Goal: Transaction & Acquisition: Purchase product/service

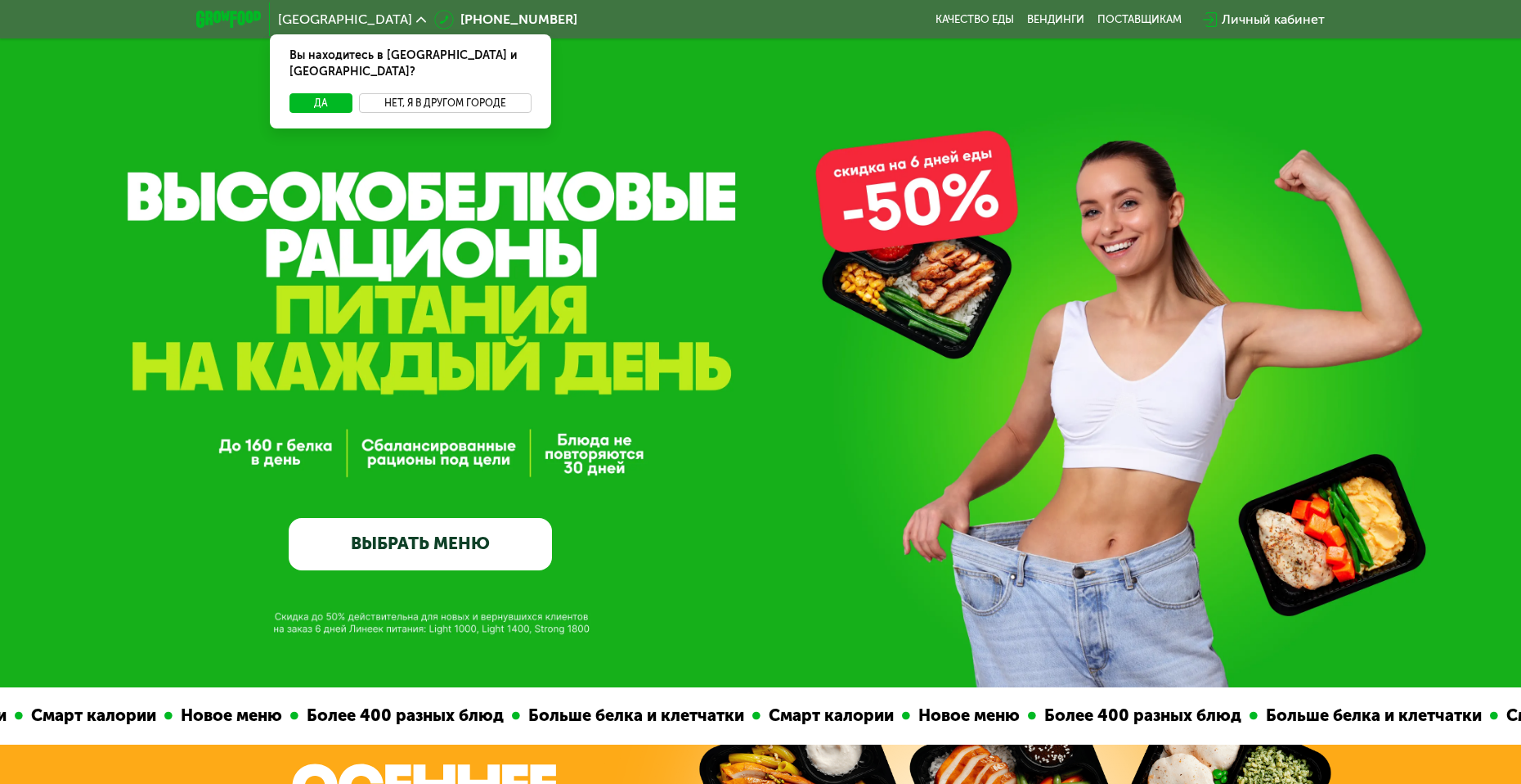
click at [390, 93] on button "Нет, я в другом городе" at bounding box center [445, 103] width 173 height 20
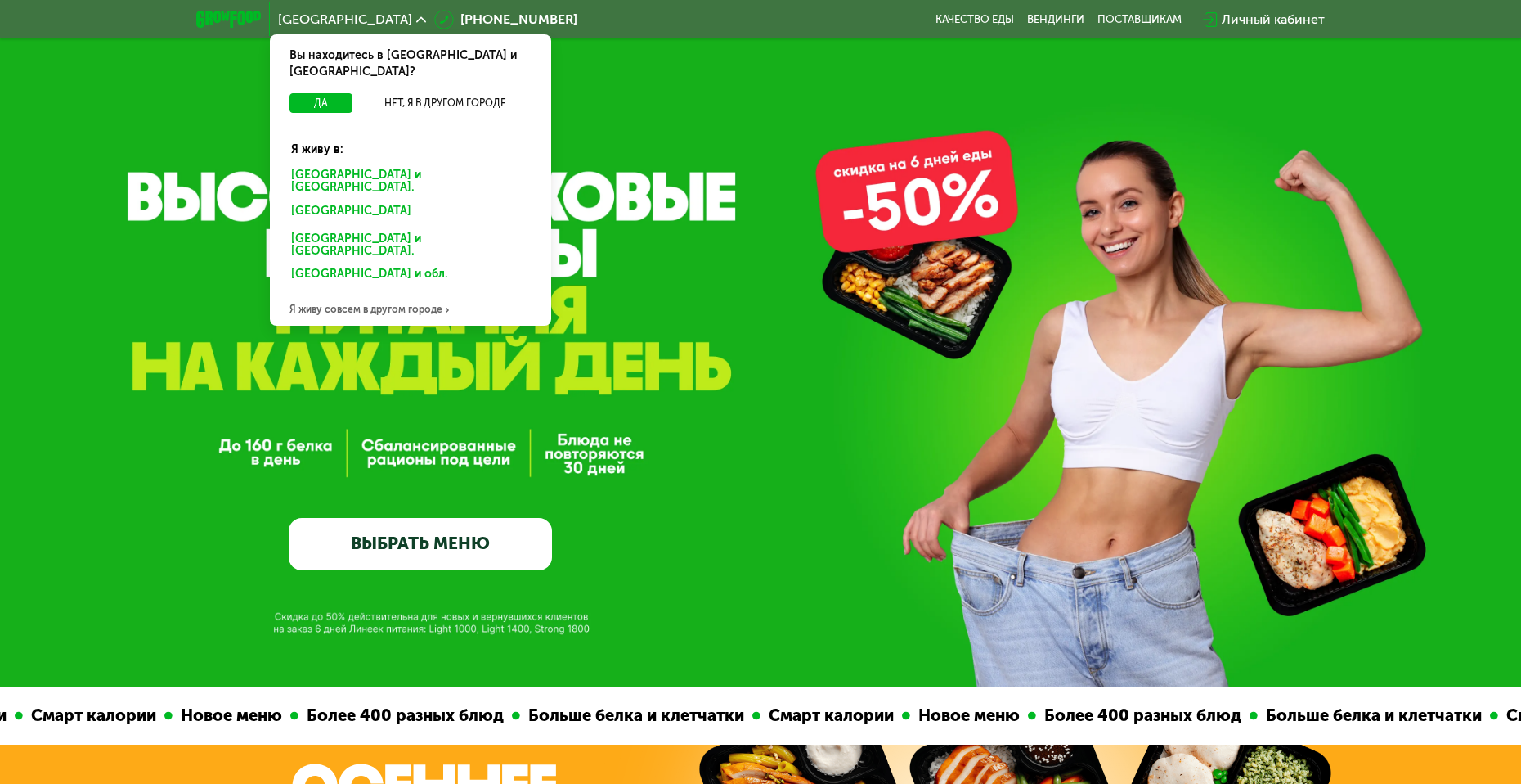
click at [367, 164] on div "Санкт-Петербурге и обл." at bounding box center [411, 181] width 262 height 34
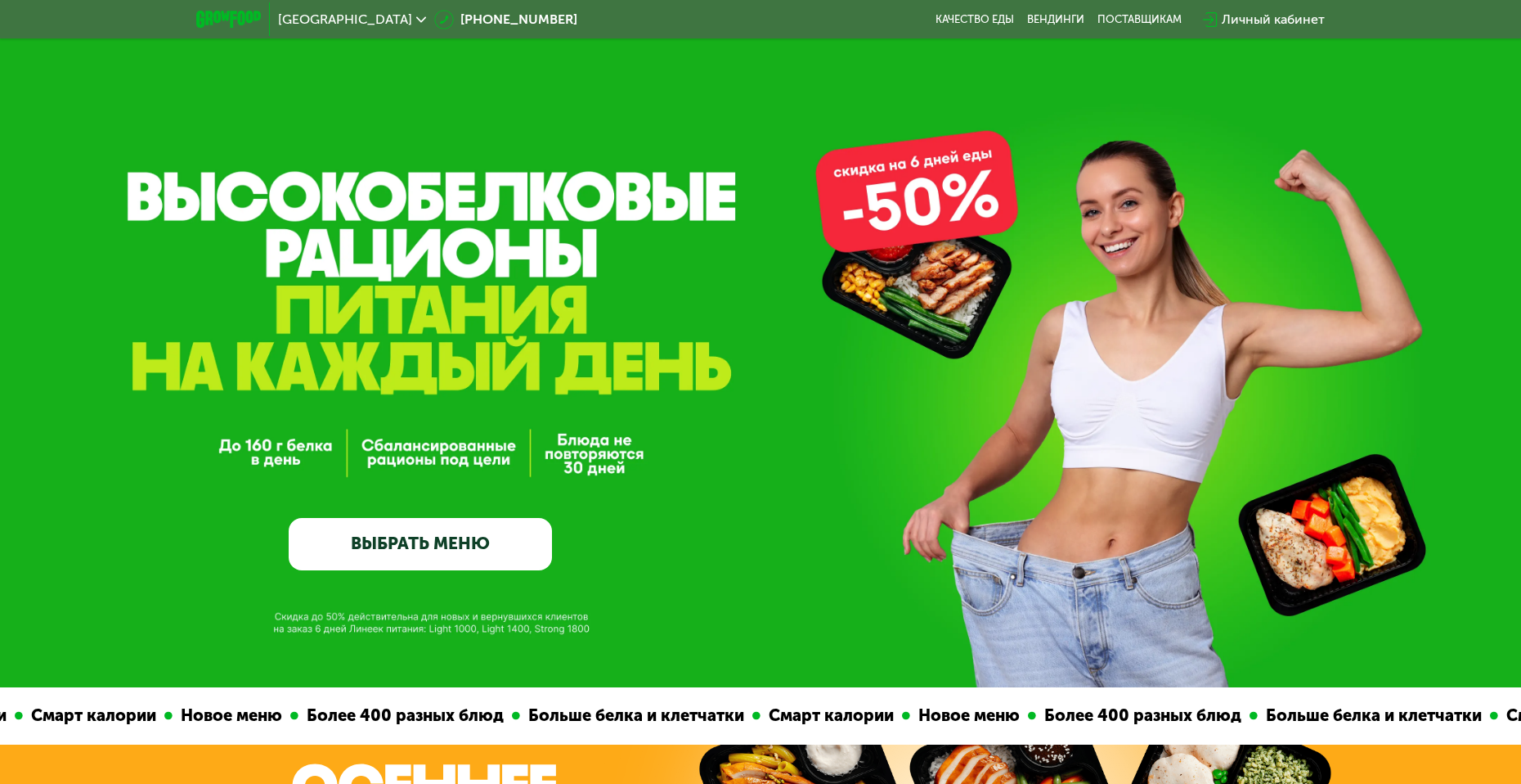
click at [407, 556] on link "ВЫБРАТЬ МЕНЮ" at bounding box center [420, 544] width 263 height 53
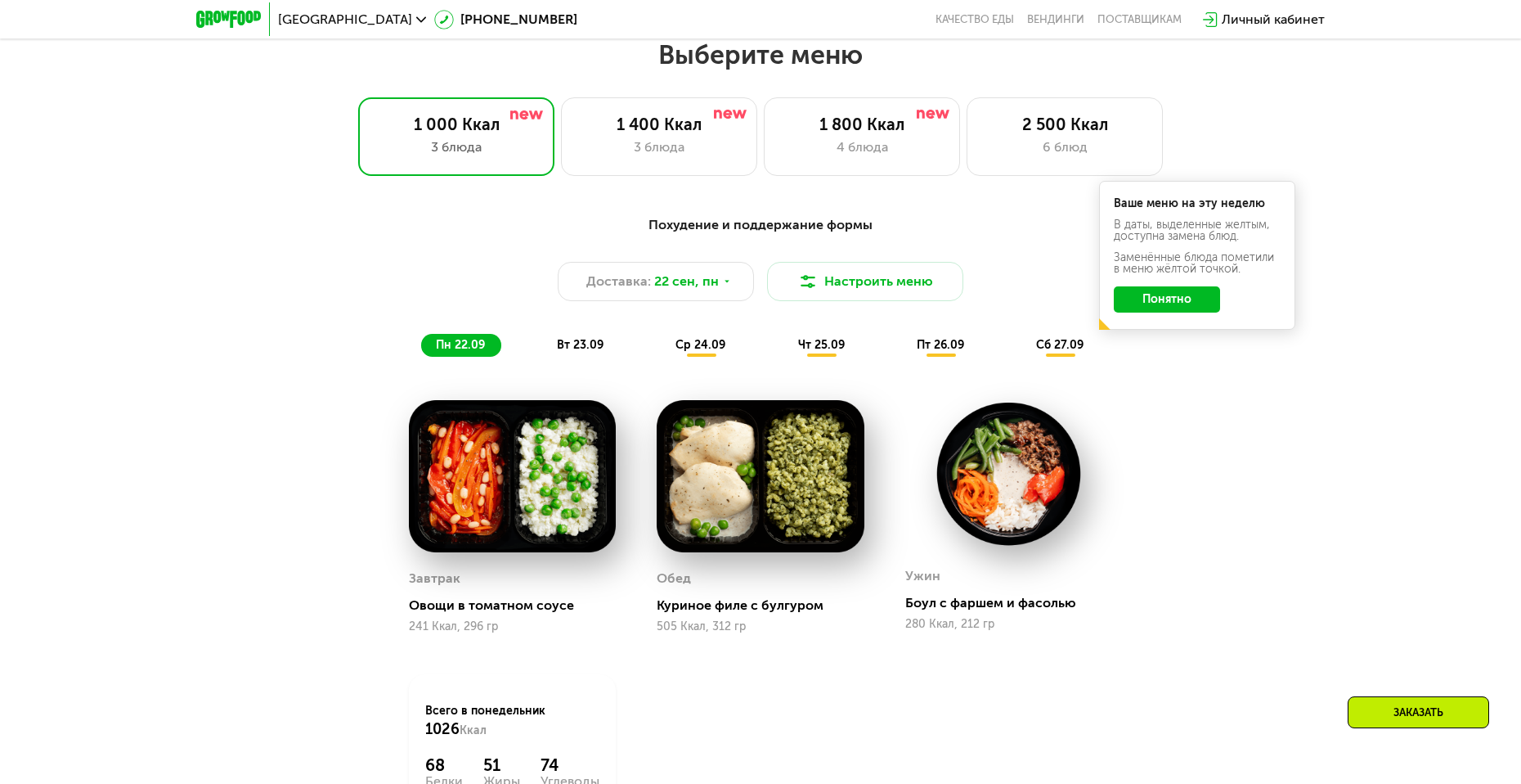
scroll to position [1325, 0]
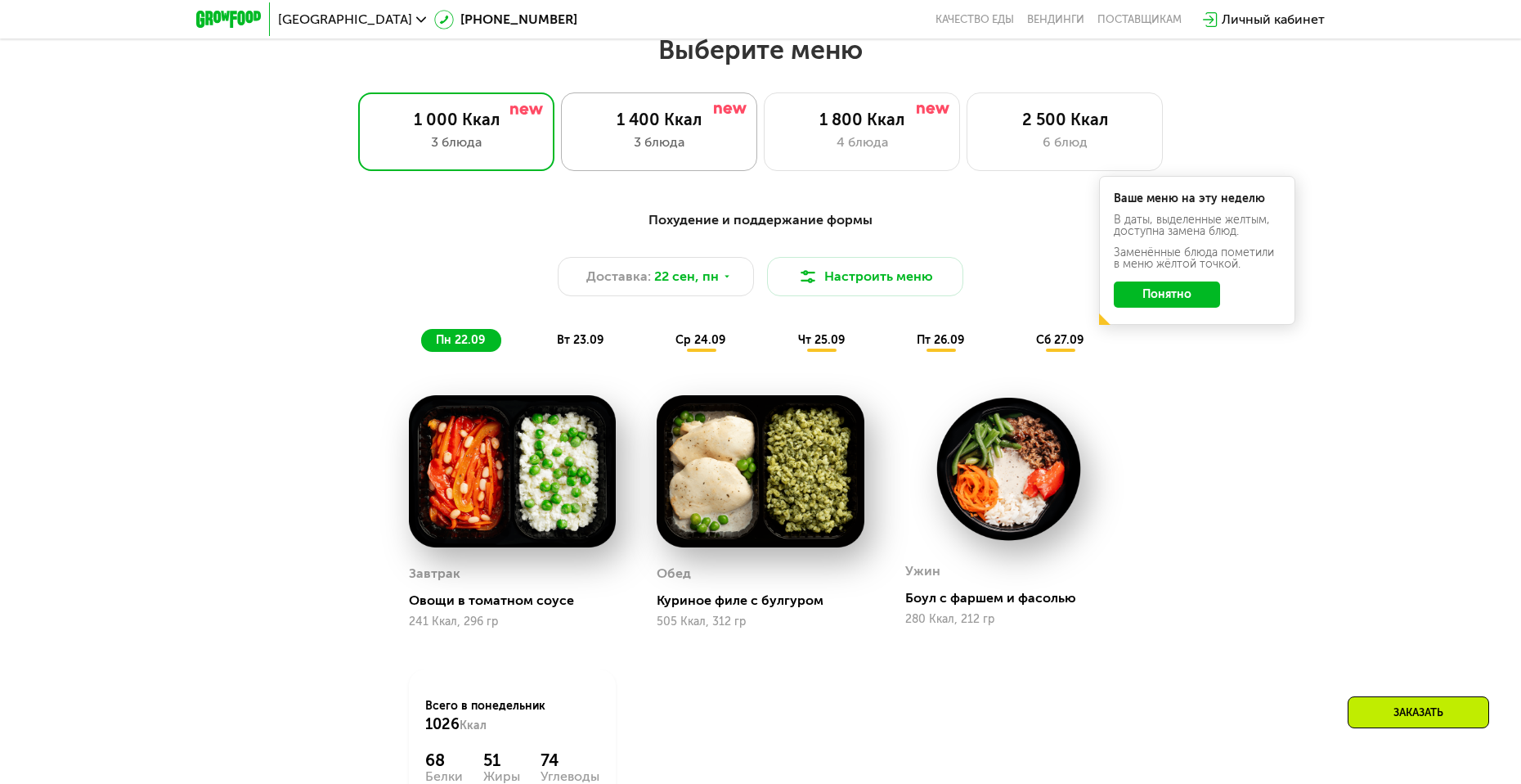
click at [703, 165] on div "1 400 Ккал 3 блюда" at bounding box center [659, 131] width 196 height 79
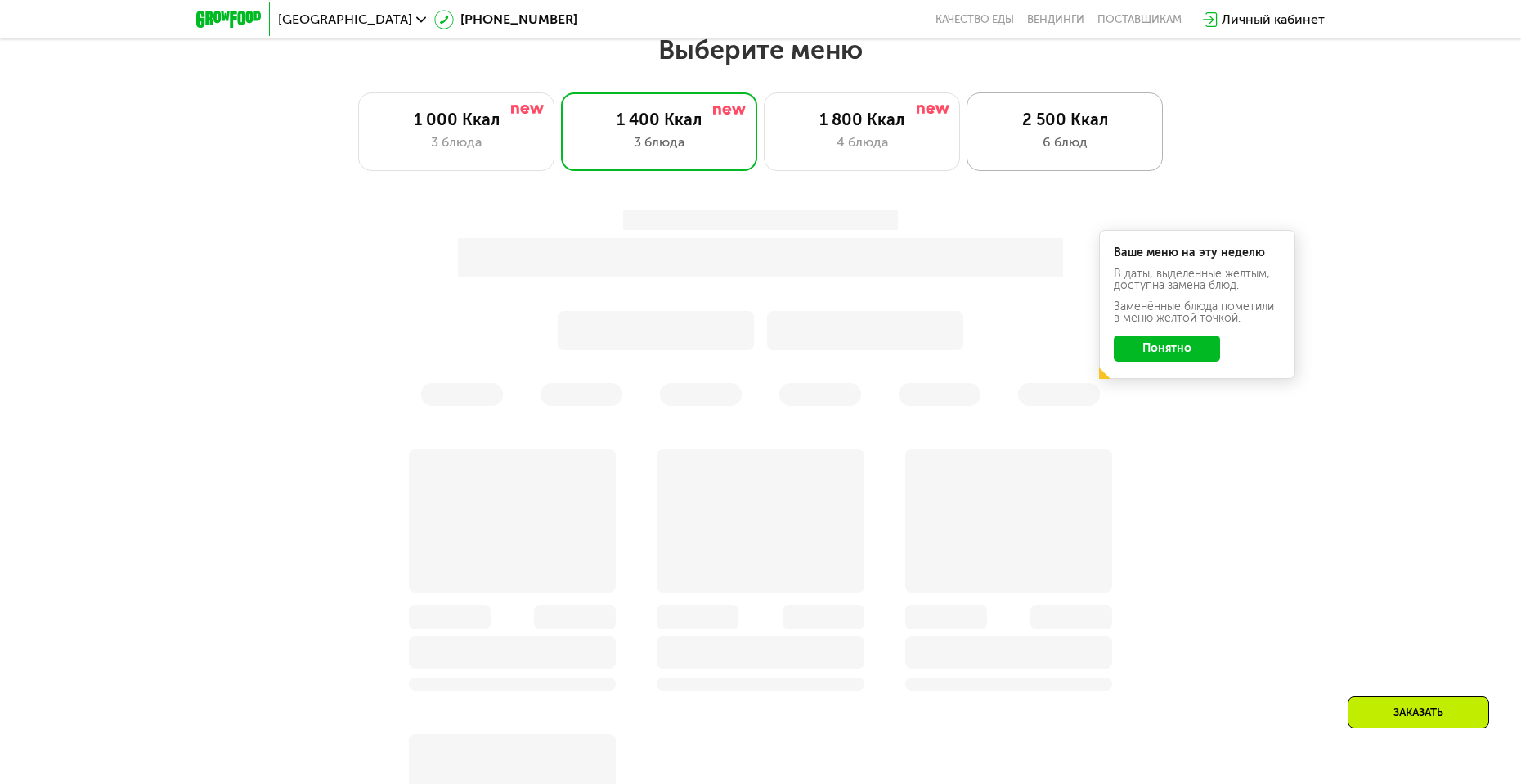
click at [1030, 129] on div "2 500 Ккал" at bounding box center [1065, 120] width 162 height 20
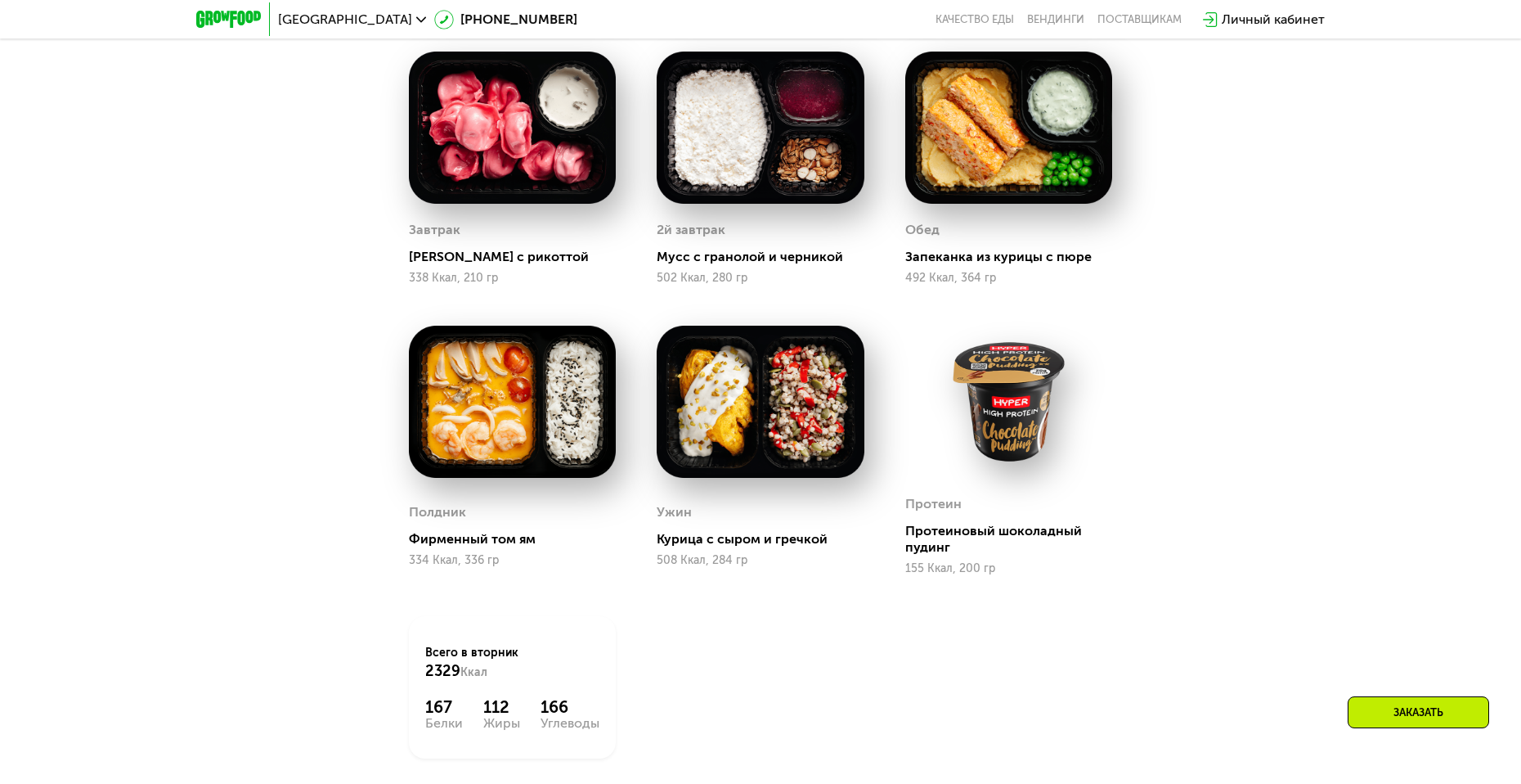
scroll to position [1243, 0]
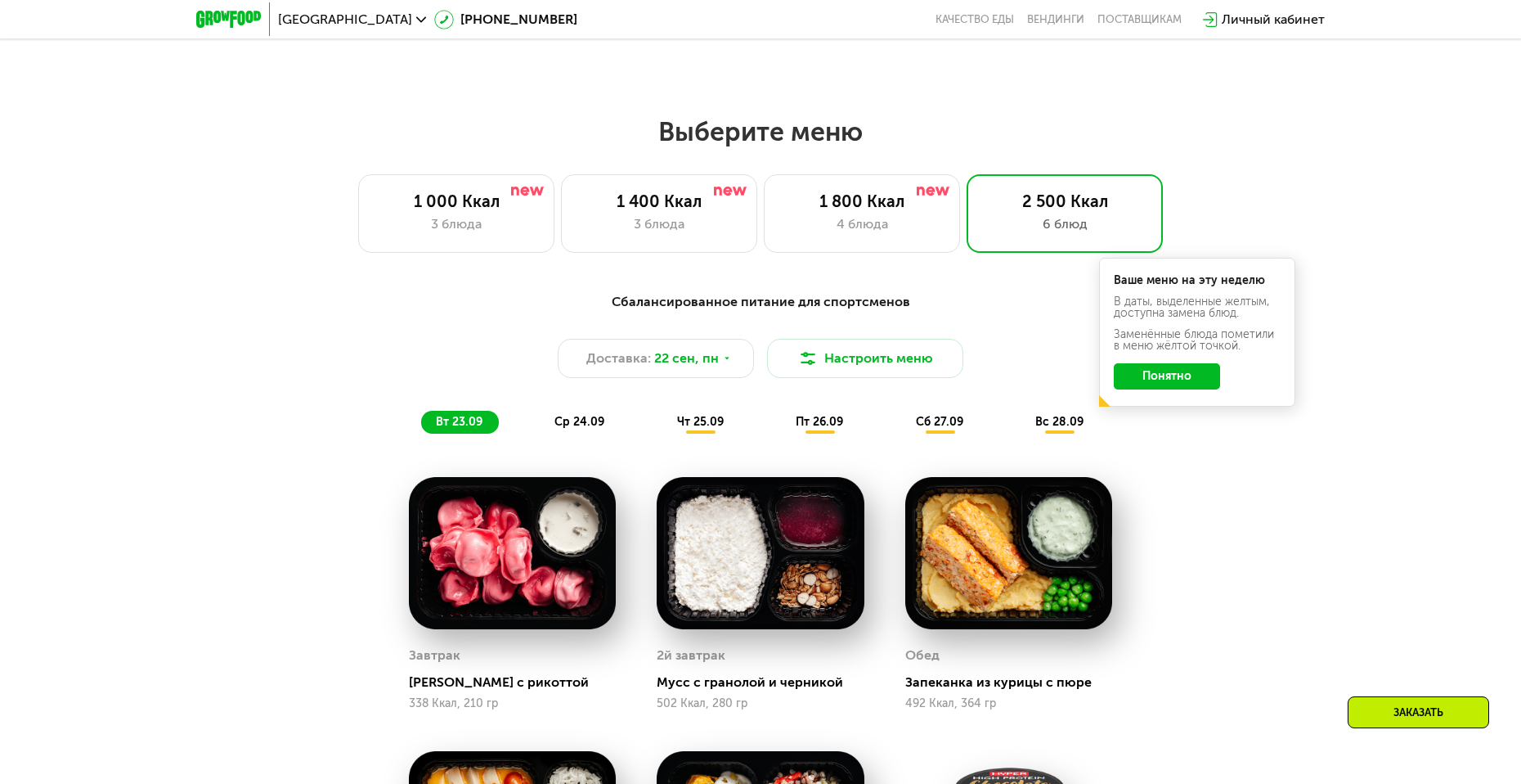
click at [1174, 385] on button "Понятно" at bounding box center [1167, 376] width 106 height 26
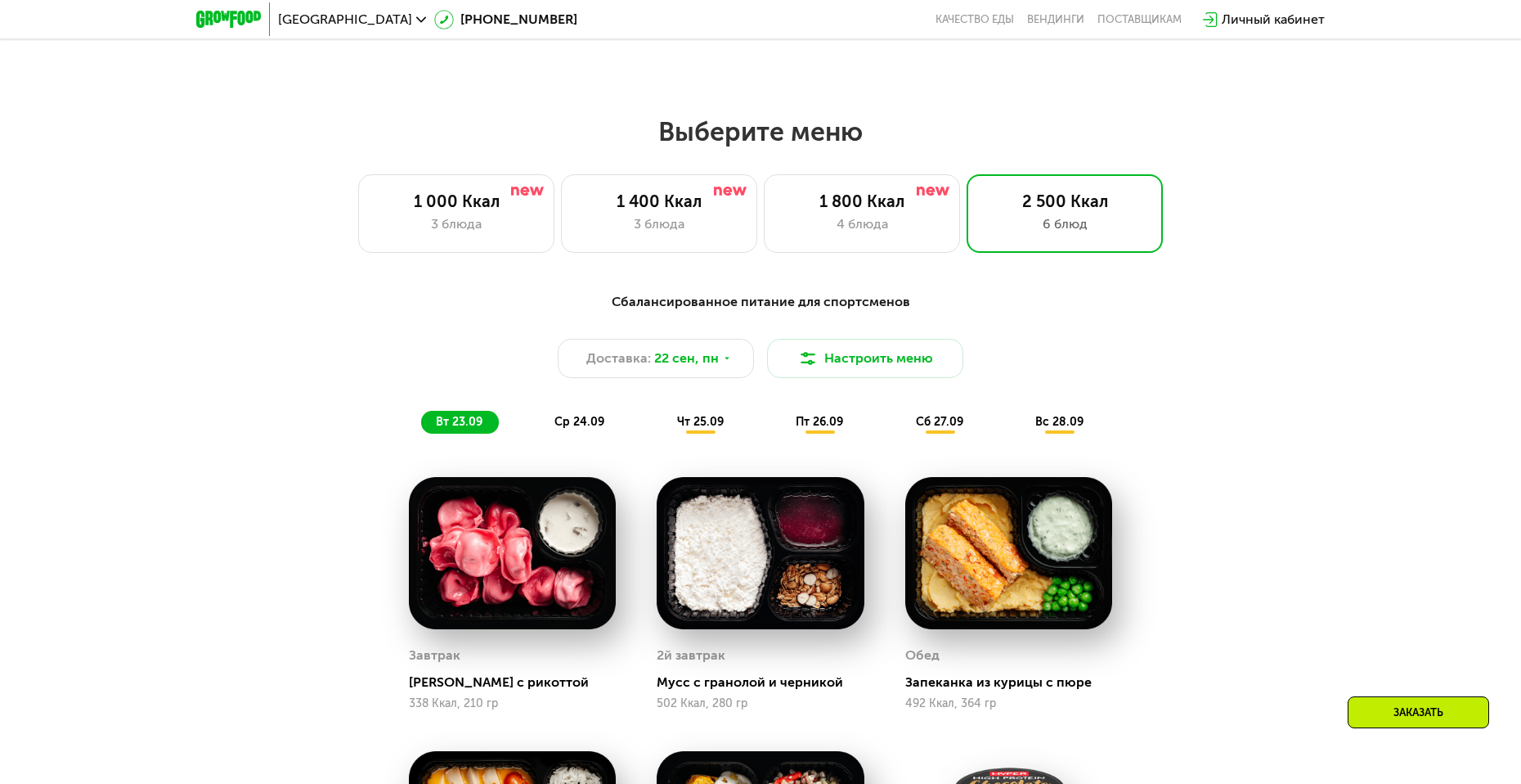
click at [737, 432] on div "чт 25.09" at bounding box center [702, 422] width 78 height 23
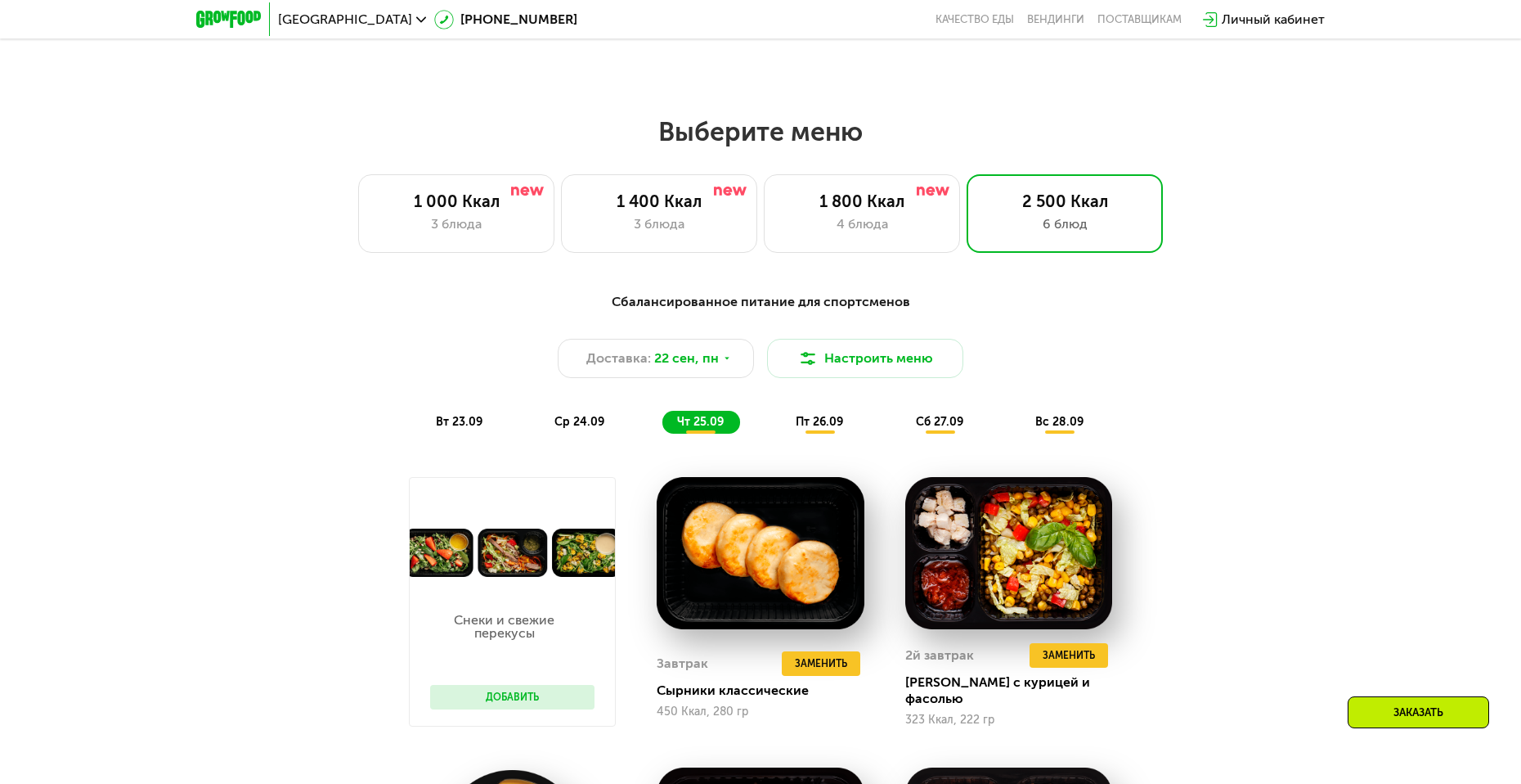
click at [829, 429] on span "пт 26.09" at bounding box center [819, 422] width 47 height 14
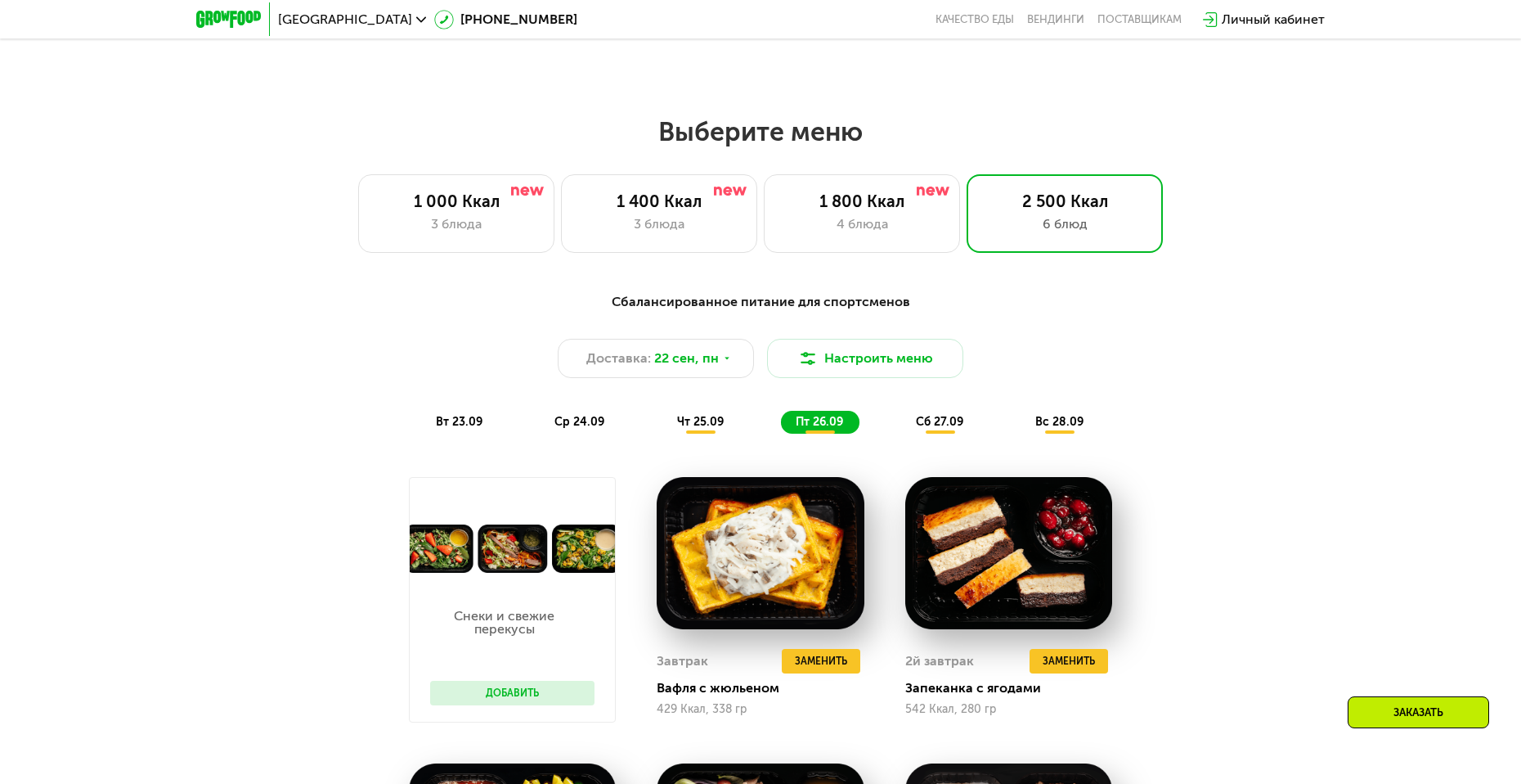
click at [928, 420] on span "сб 27.09" at bounding box center [939, 422] width 47 height 14
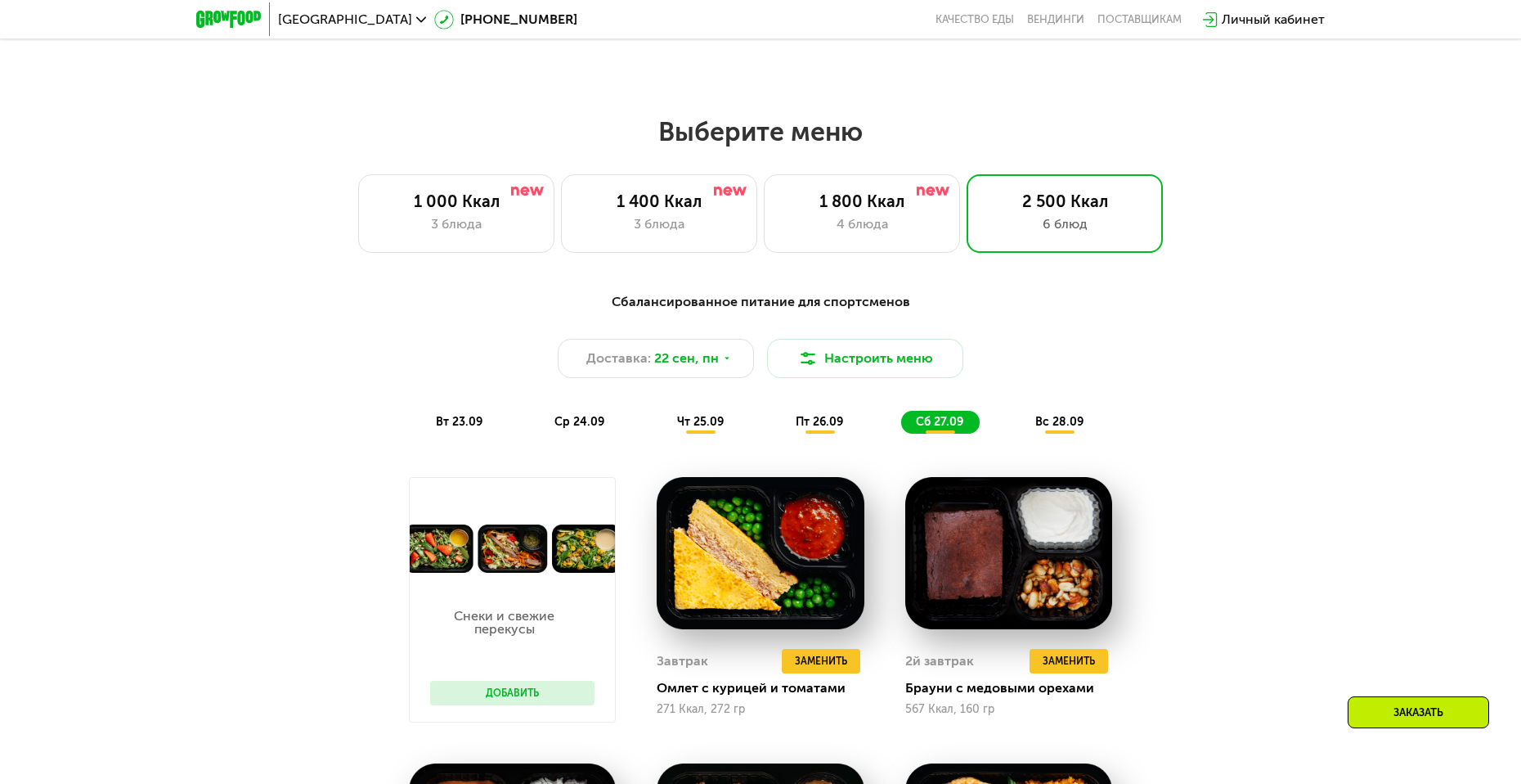
click at [708, 429] on span "чт 25.09" at bounding box center [700, 422] width 47 height 14
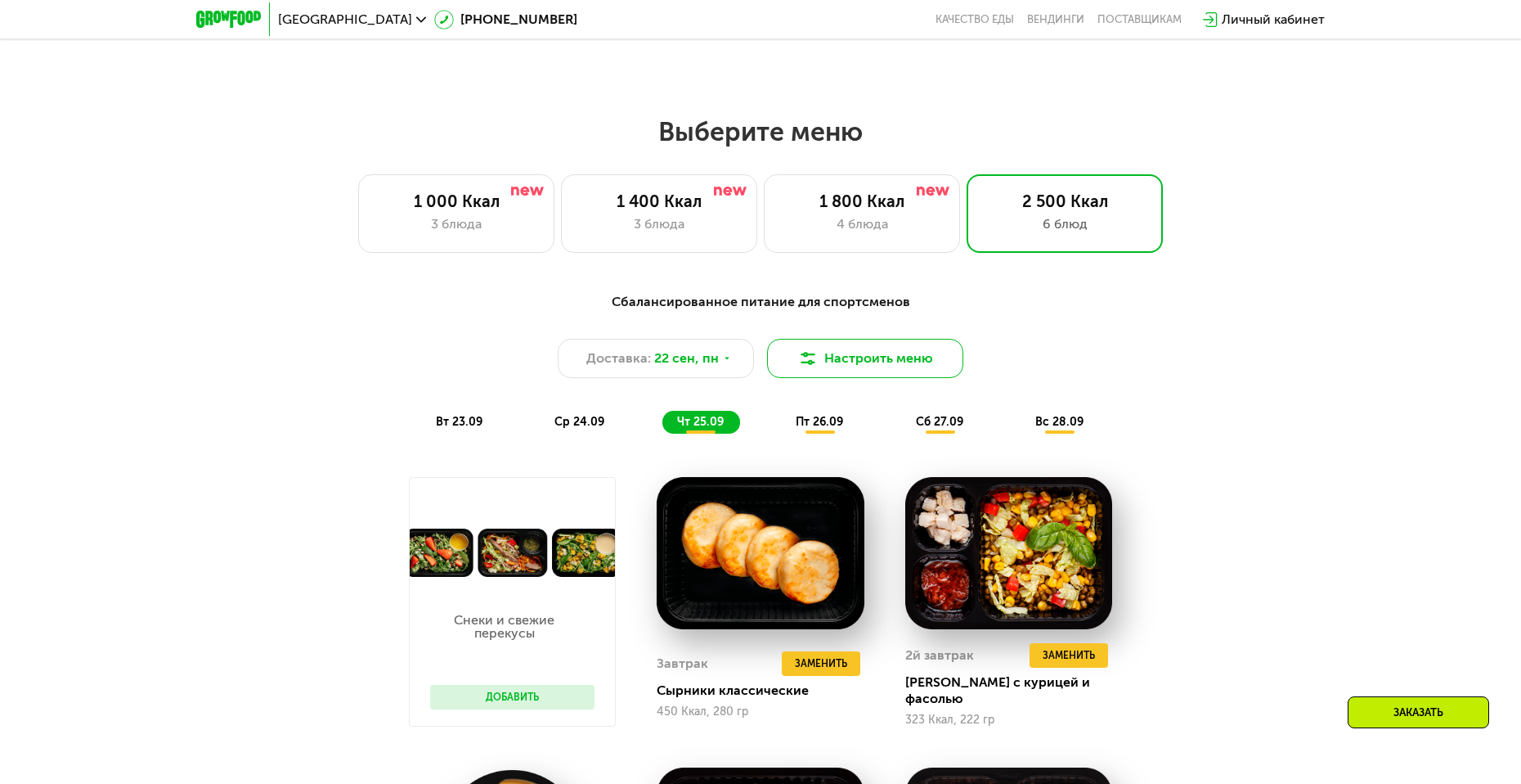
click at [834, 366] on button "Настроить меню" at bounding box center [865, 358] width 196 height 39
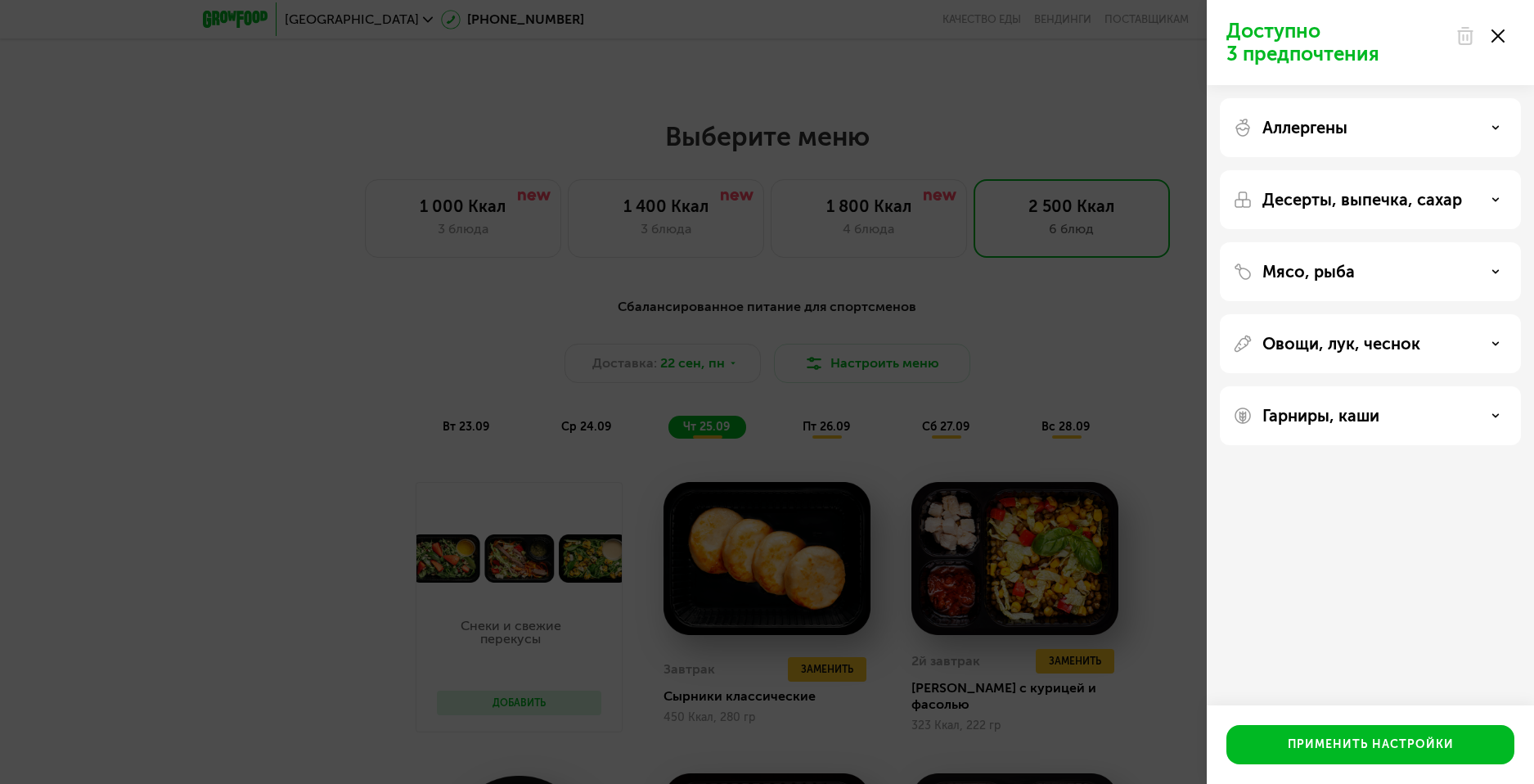
click at [1467, 133] on div "Аллергены" at bounding box center [1370, 128] width 275 height 20
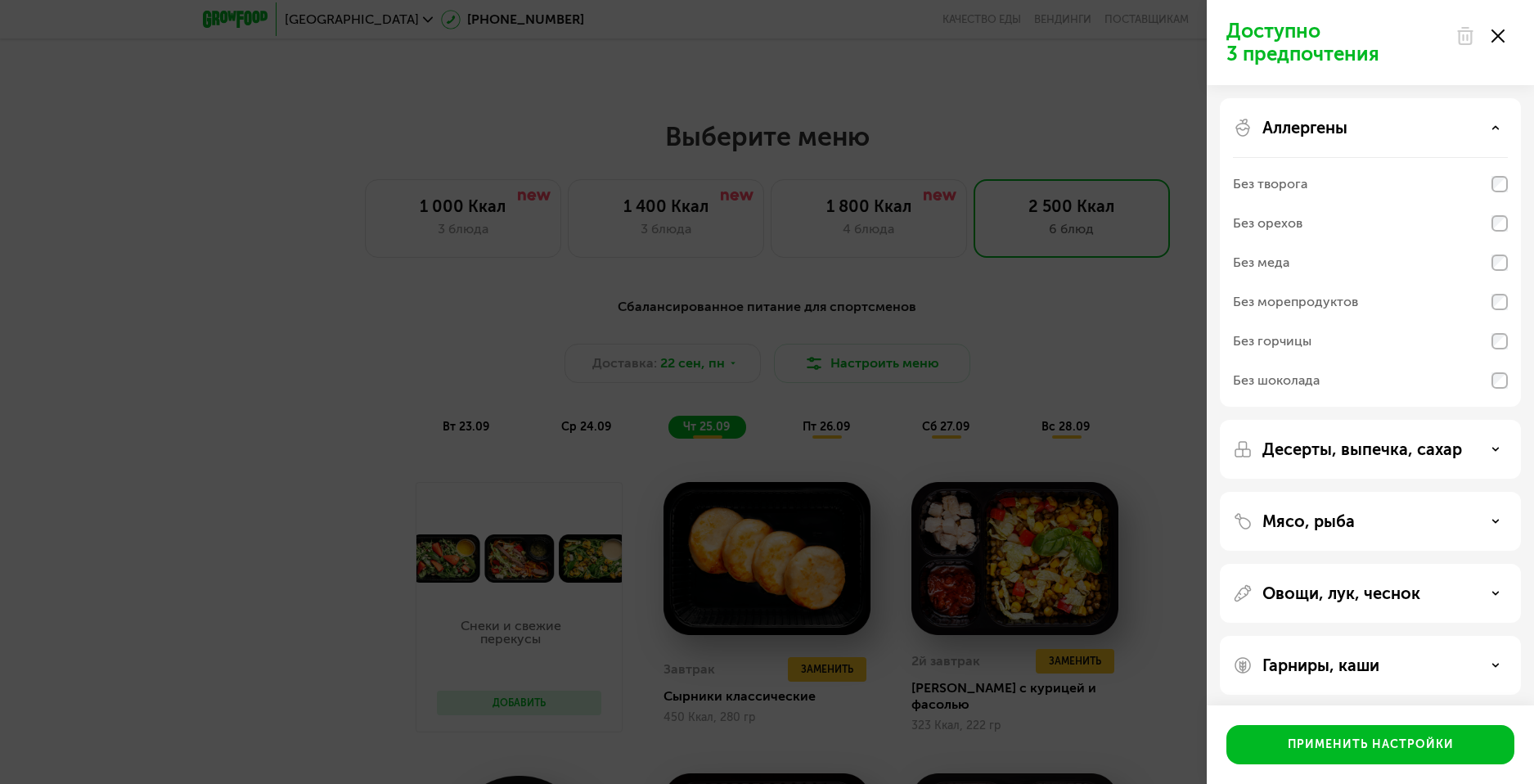
click at [1467, 133] on div "Аллергены" at bounding box center [1370, 128] width 275 height 20
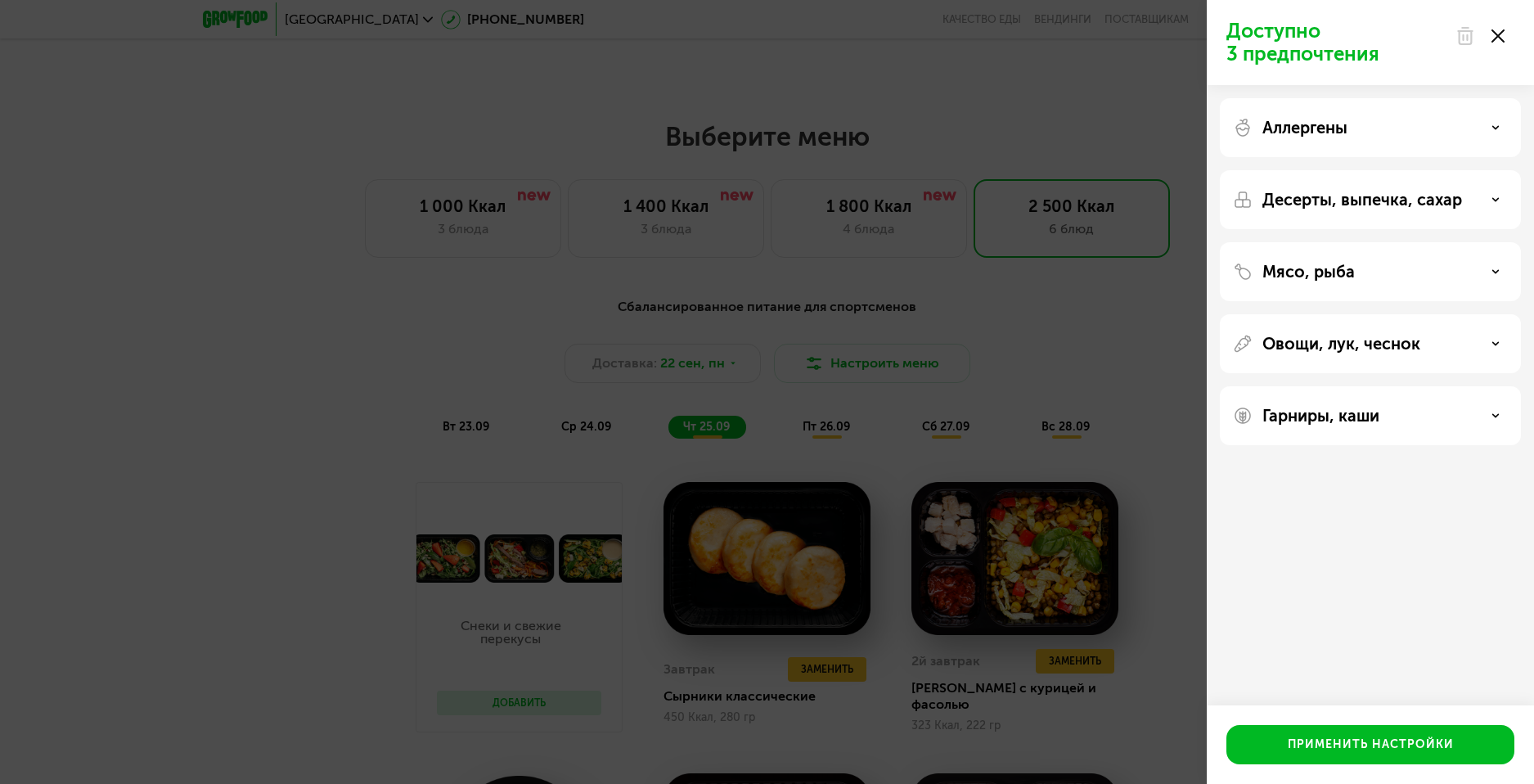
click at [1416, 335] on p "Овощи, лук, чеснок" at bounding box center [1341, 344] width 158 height 20
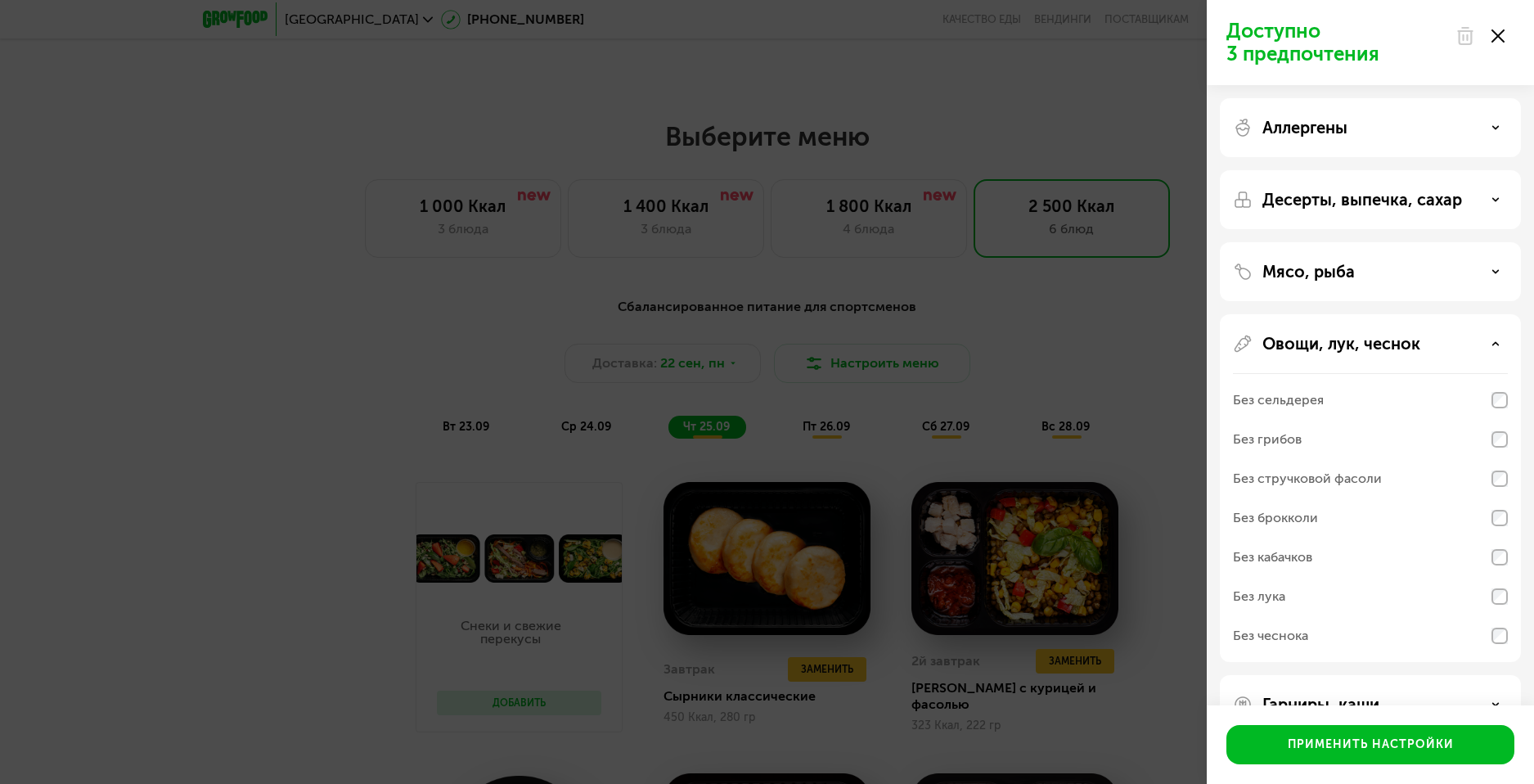
click at [1413, 335] on p "Овощи, лук, чеснок" at bounding box center [1341, 344] width 158 height 20
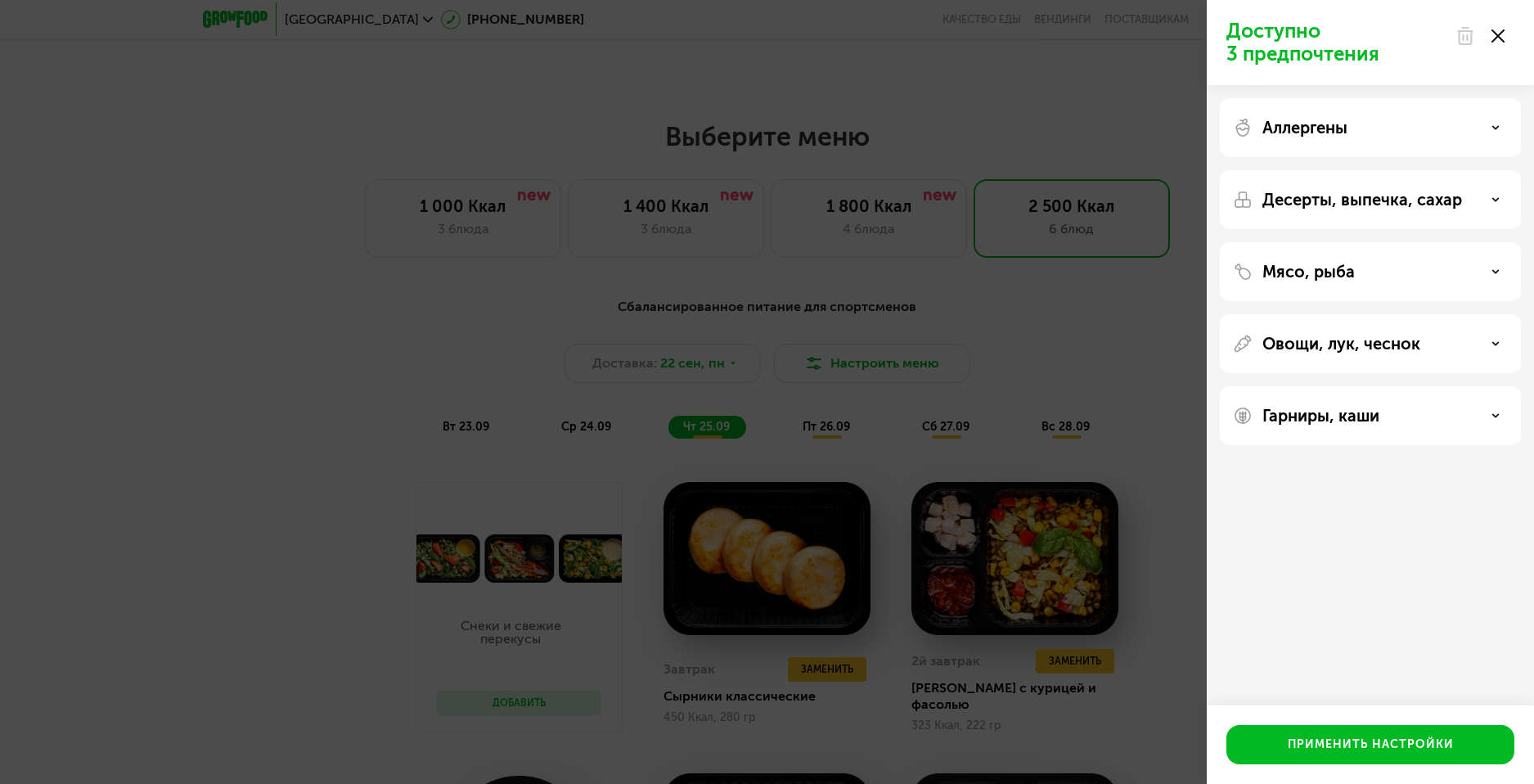
click at [1388, 421] on div "Гарниры, каши" at bounding box center [1370, 416] width 275 height 20
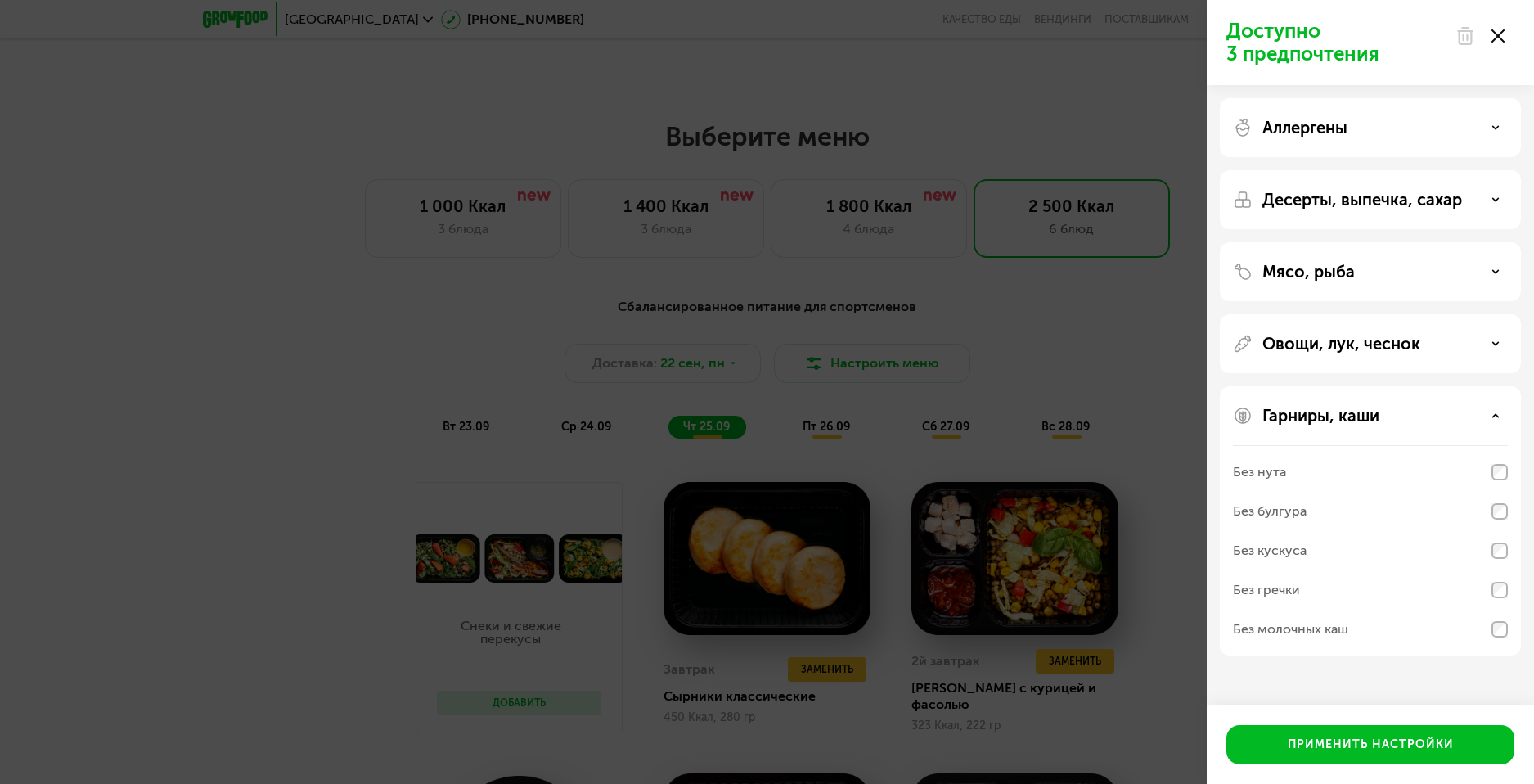
click at [1371, 407] on p "Гарниры, каши" at bounding box center [1320, 416] width 117 height 20
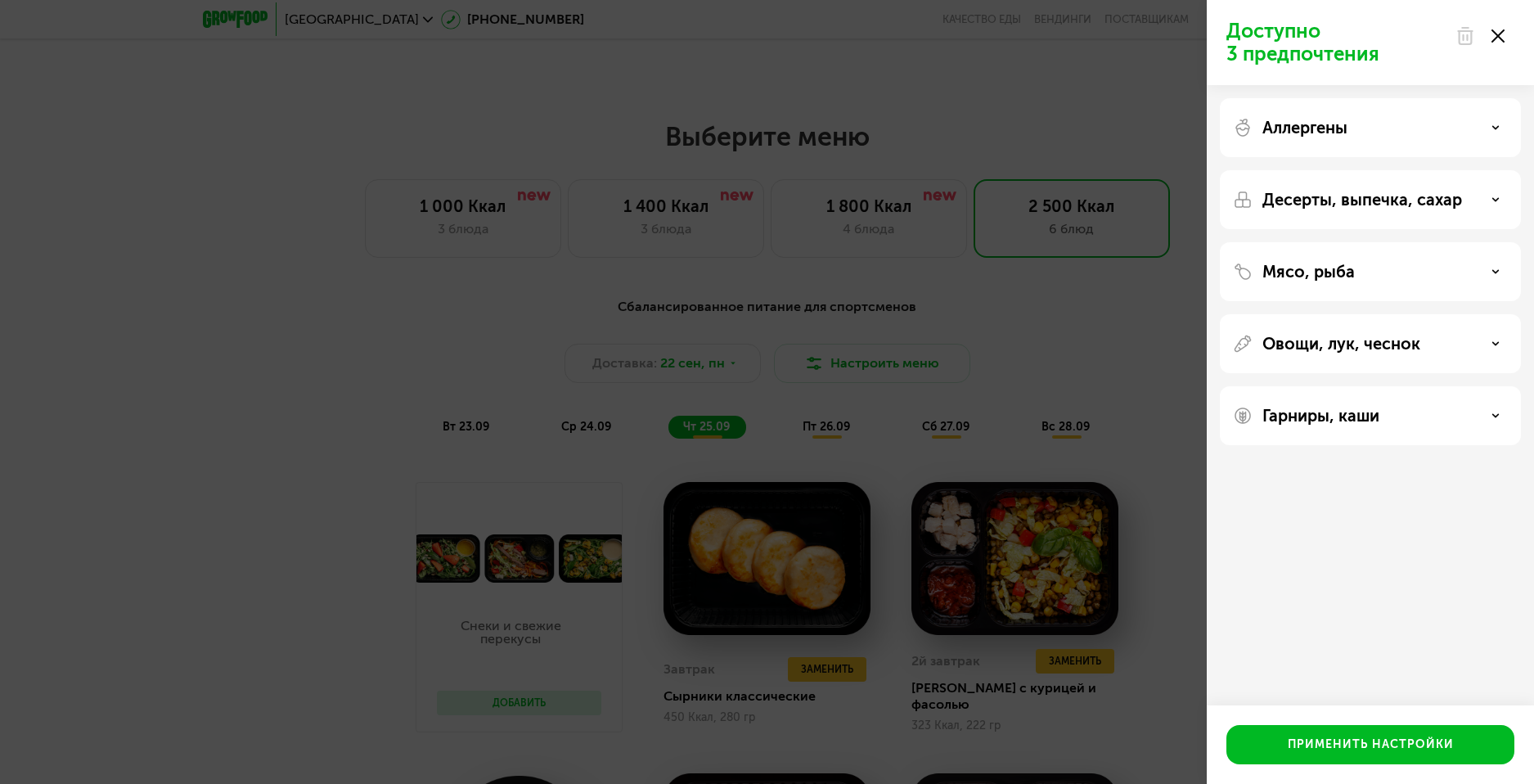
click at [1376, 272] on div "Мясо, рыба" at bounding box center [1370, 272] width 275 height 20
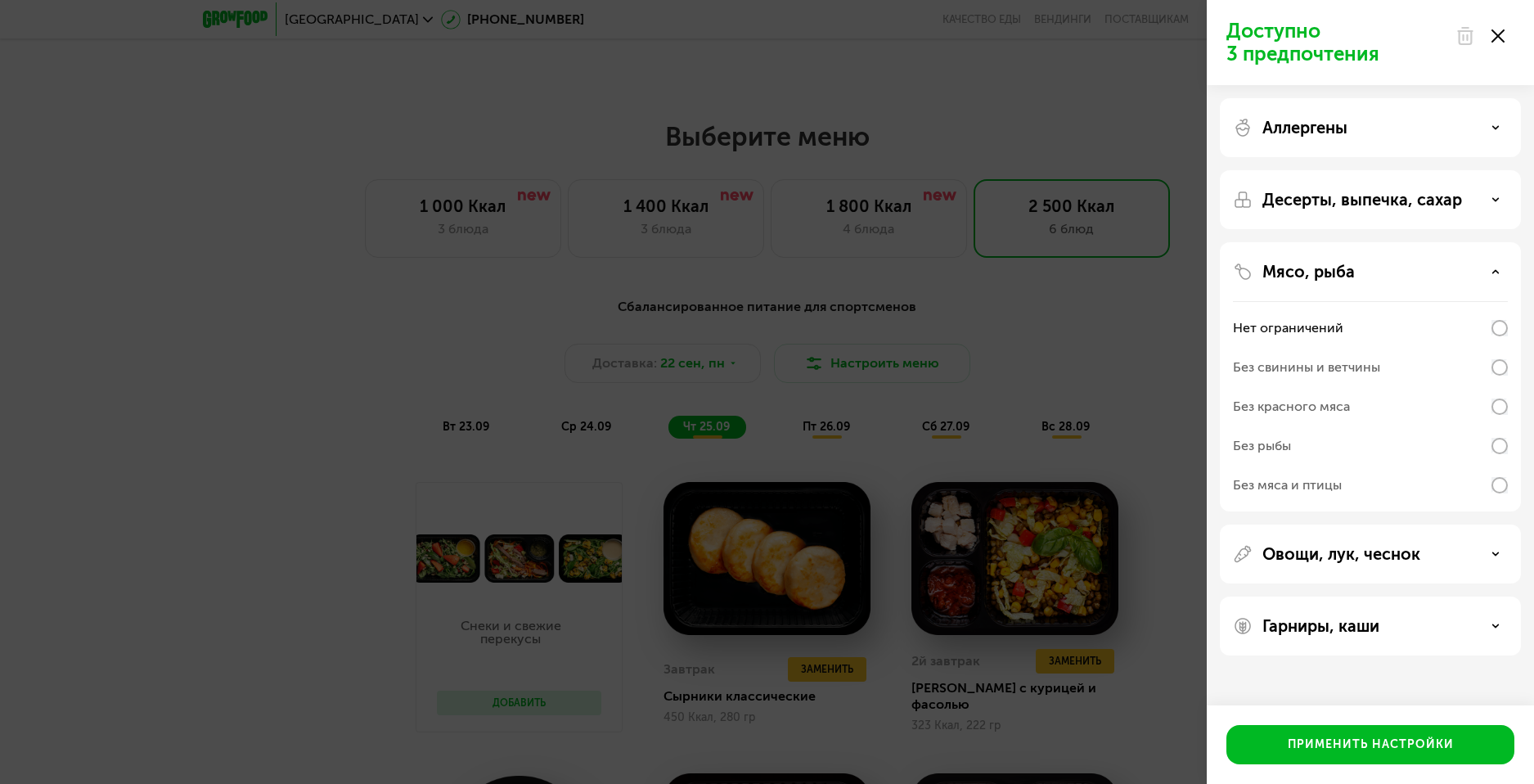
click at [1376, 272] on div "Мясо, рыба" at bounding box center [1370, 272] width 275 height 20
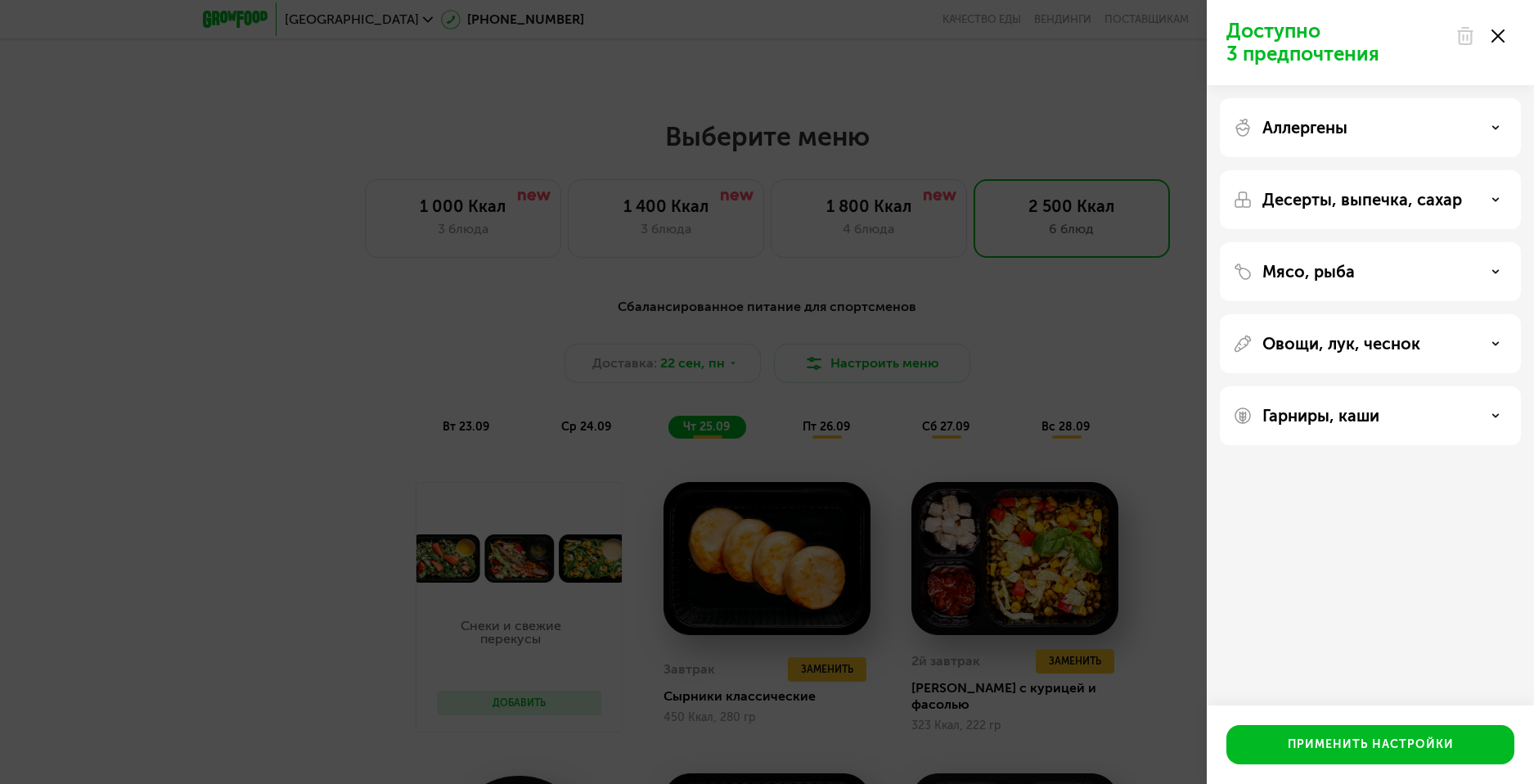
click at [1496, 34] on use at bounding box center [1497, 35] width 13 height 13
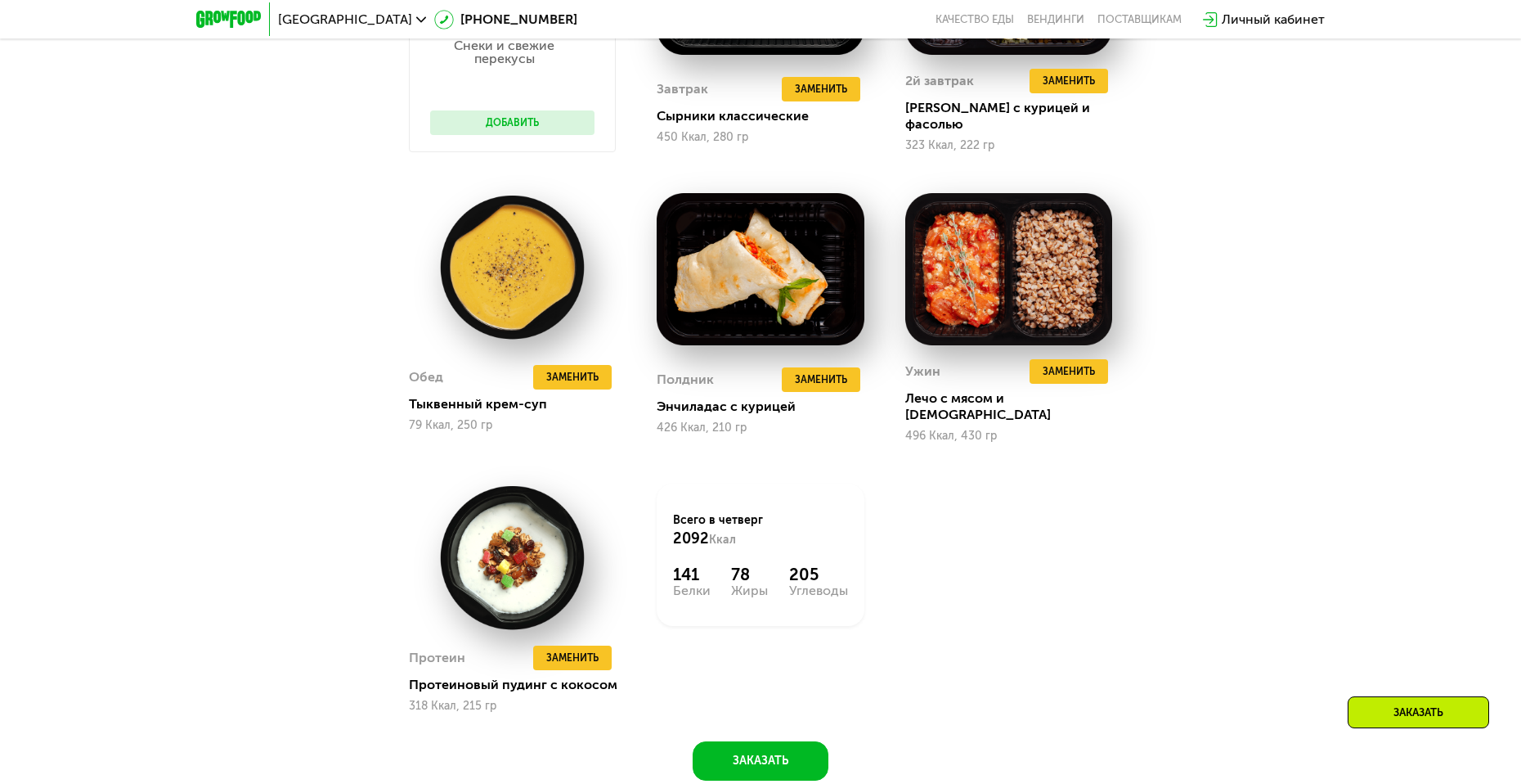
scroll to position [1898, 0]
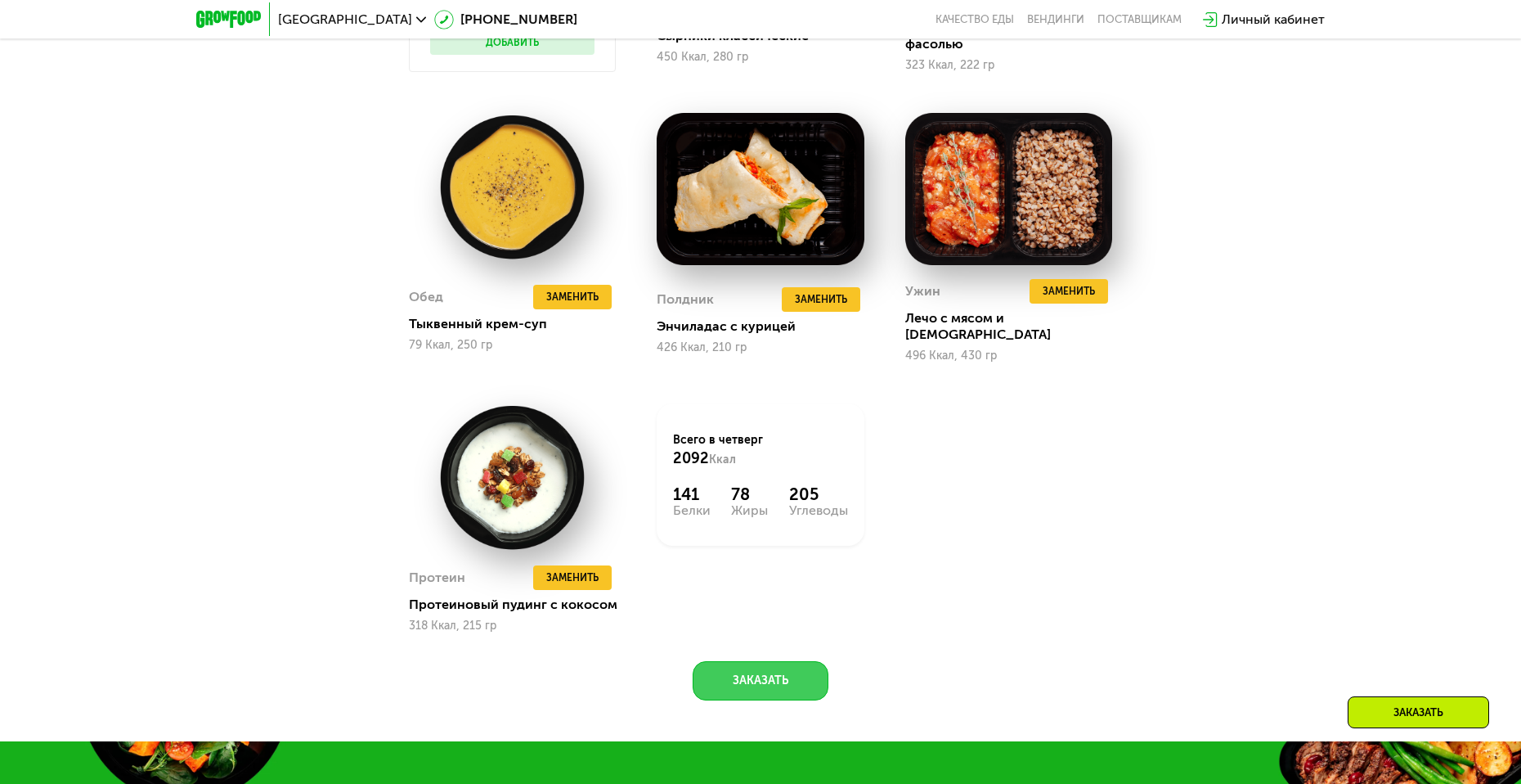
click at [743, 661] on button "Заказать" at bounding box center [761, 680] width 136 height 39
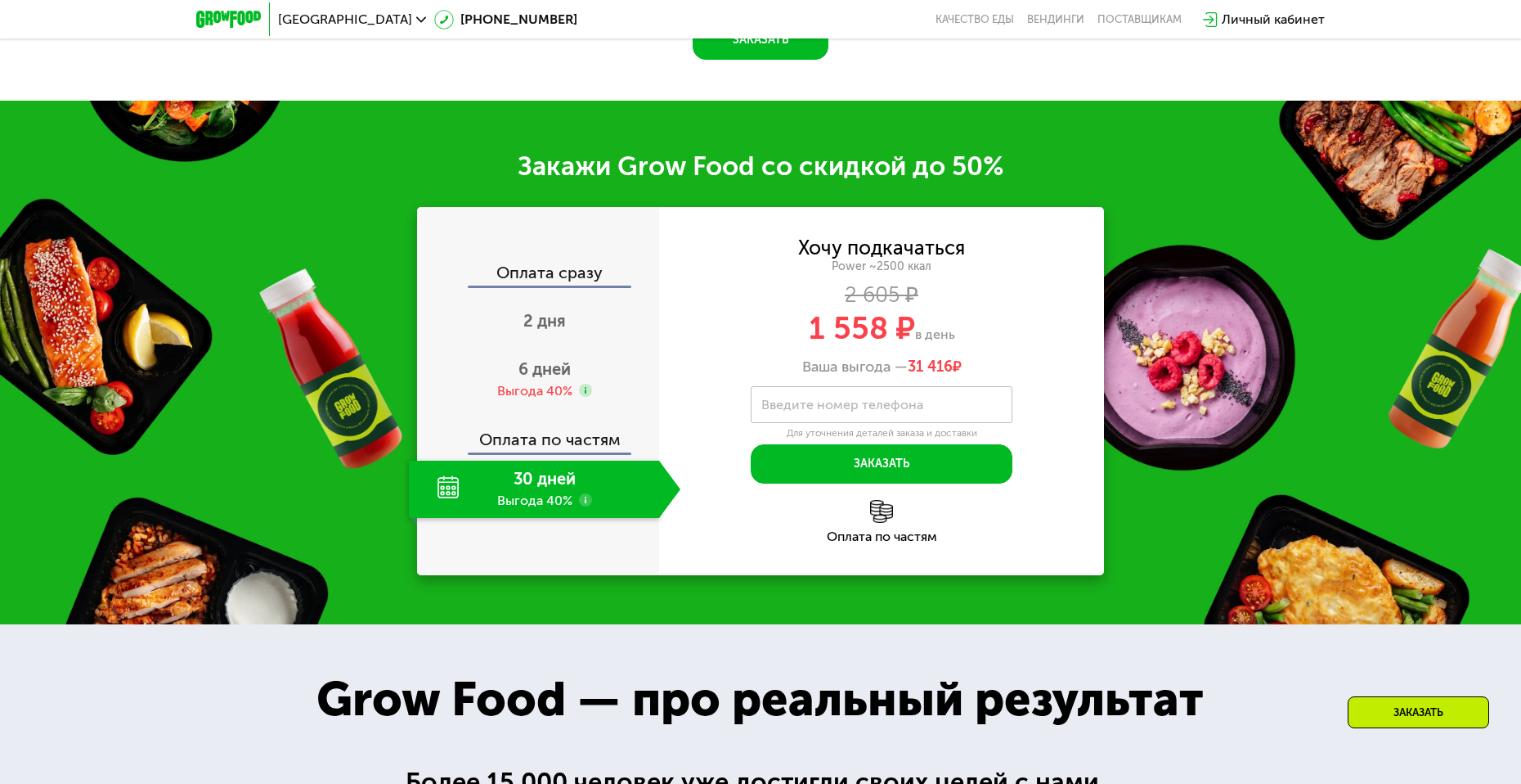
scroll to position [2623, 0]
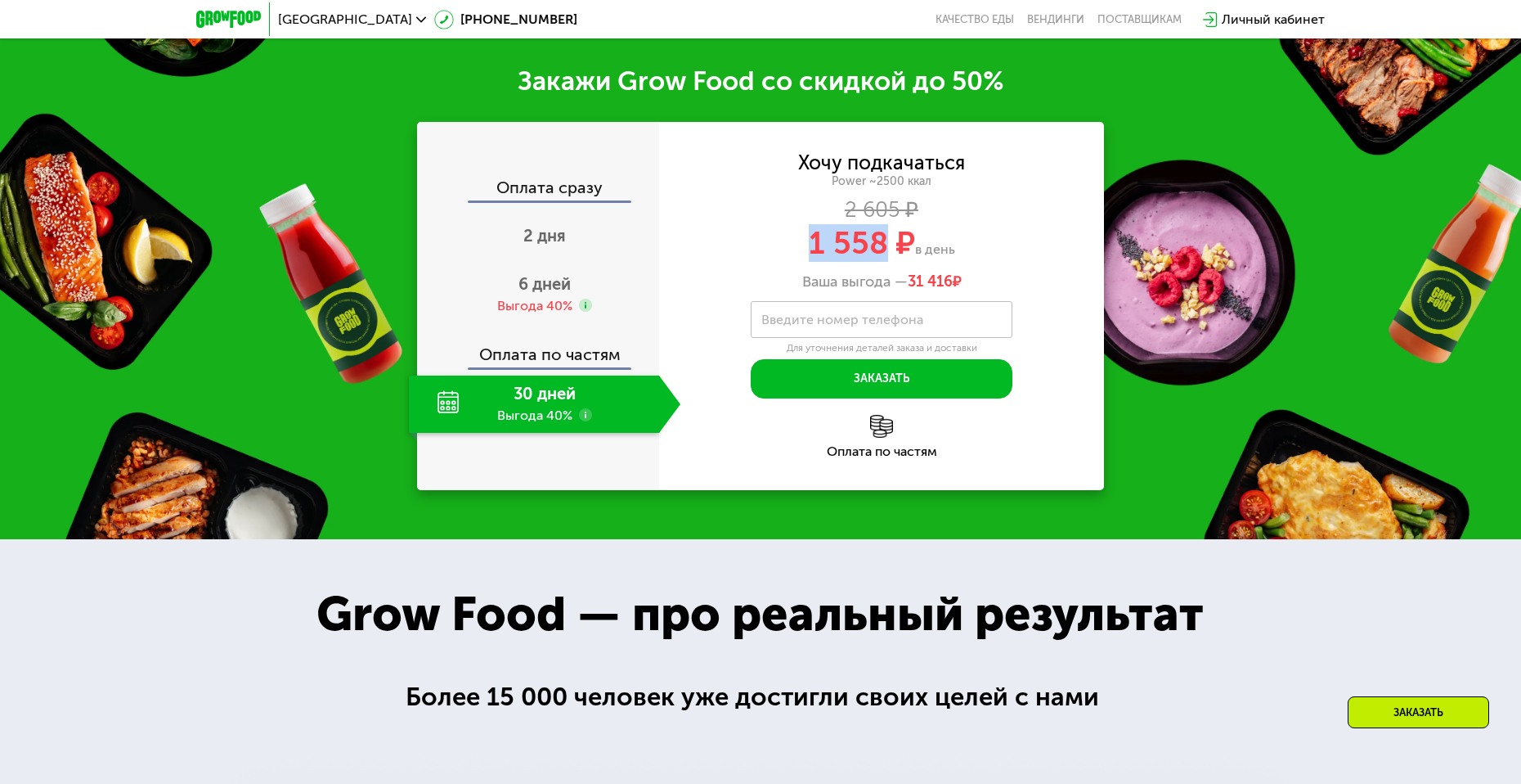
drag, startPoint x: 808, startPoint y: 238, endPoint x: 878, endPoint y: 236, distance: 69.5
click at [878, 236] on span "1 558 ₽" at bounding box center [862, 243] width 106 height 38
click at [537, 279] on div "6 дней Выгода 40%" at bounding box center [545, 294] width 272 height 57
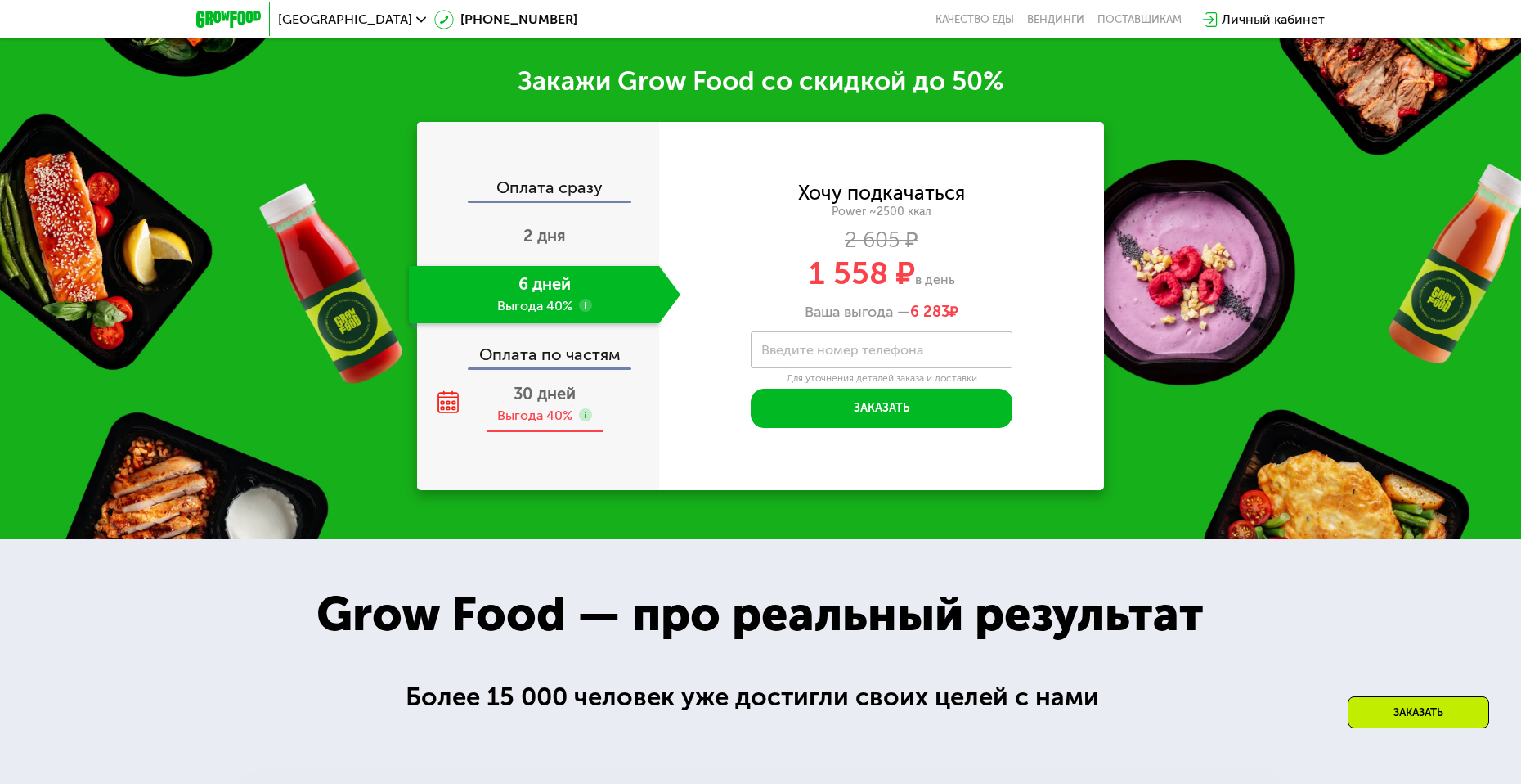
click at [534, 407] on div "Выгода 40%" at bounding box center [534, 416] width 75 height 18
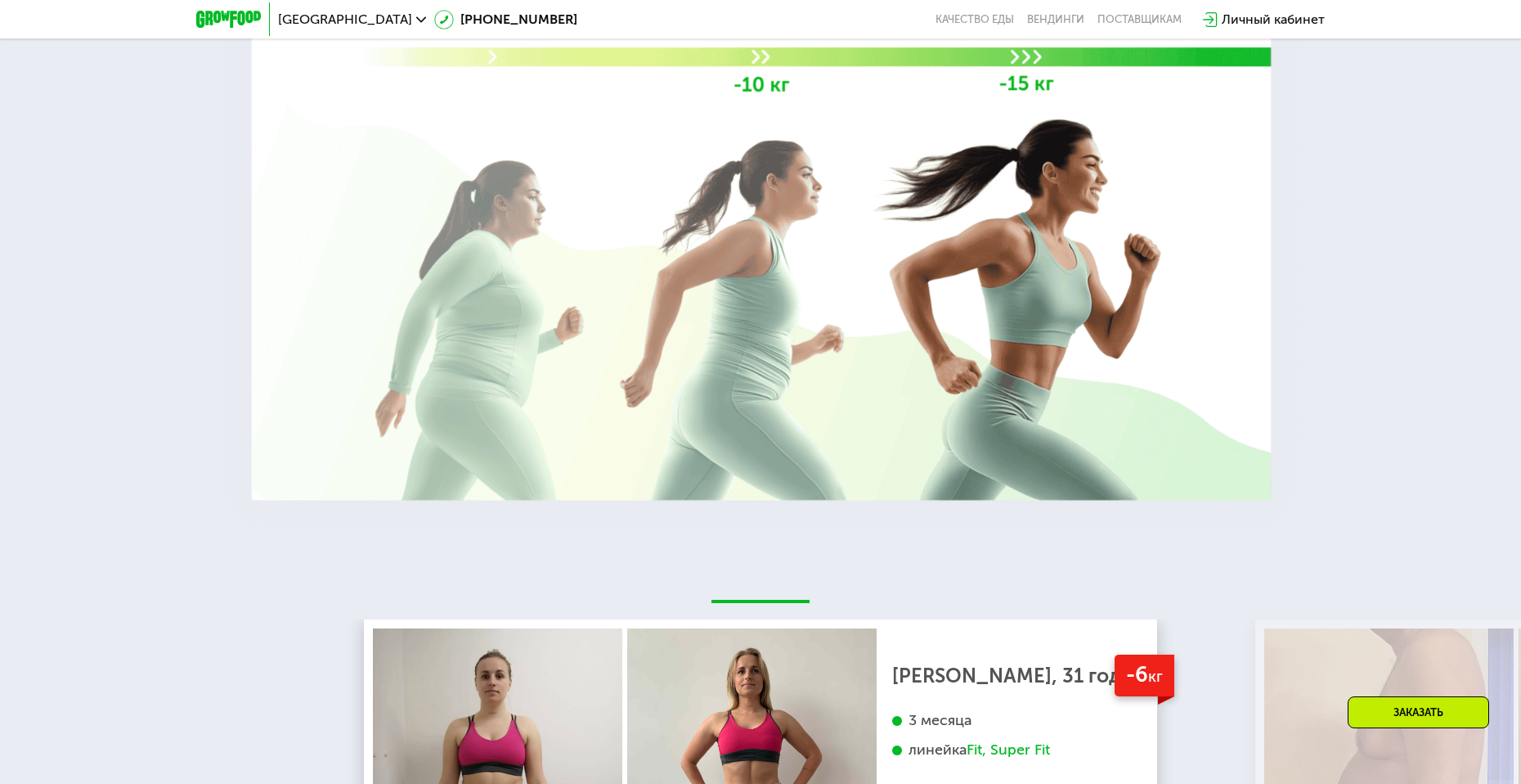
scroll to position [3850, 0]
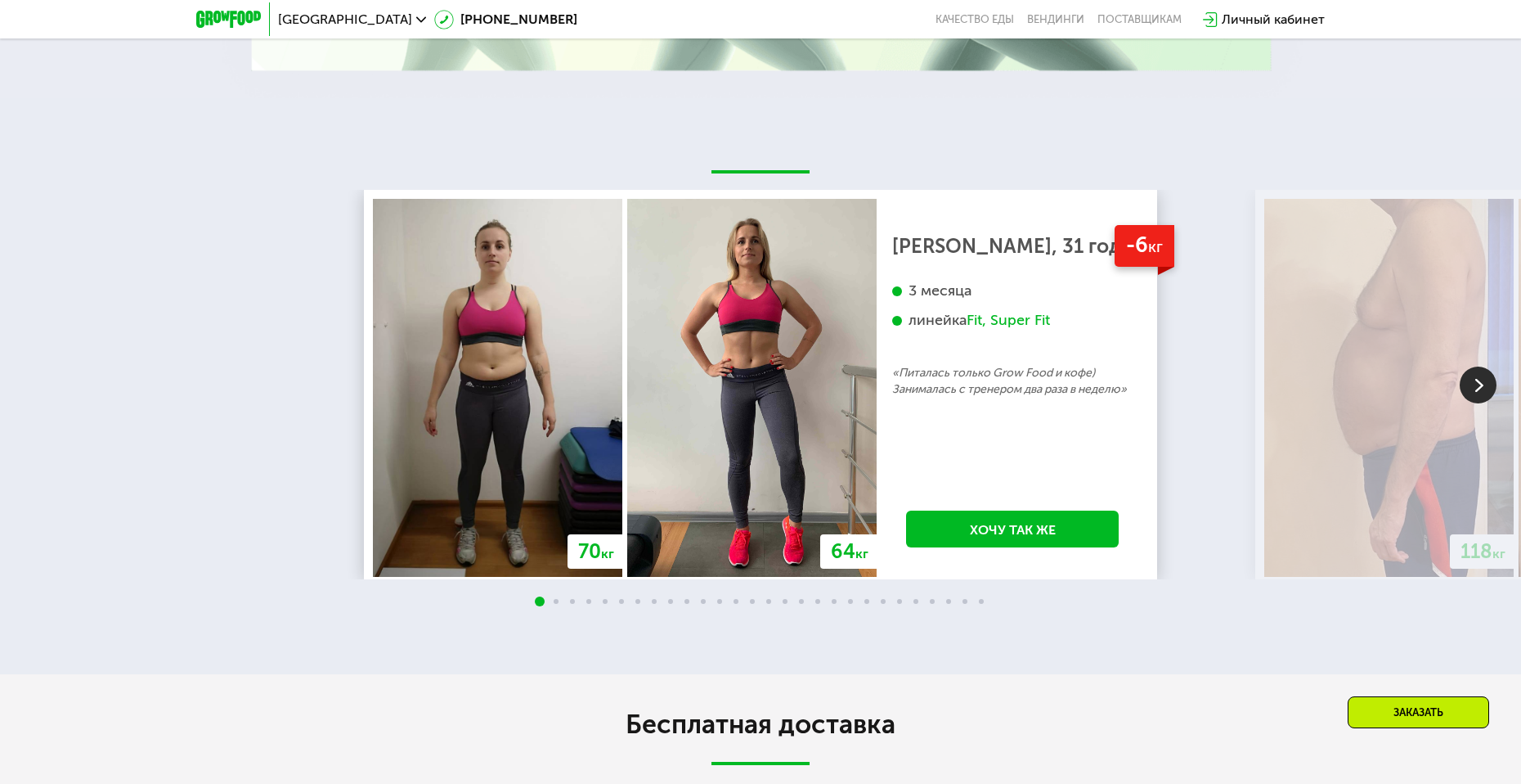
click at [1489, 366] on img at bounding box center [1478, 384] width 37 height 37
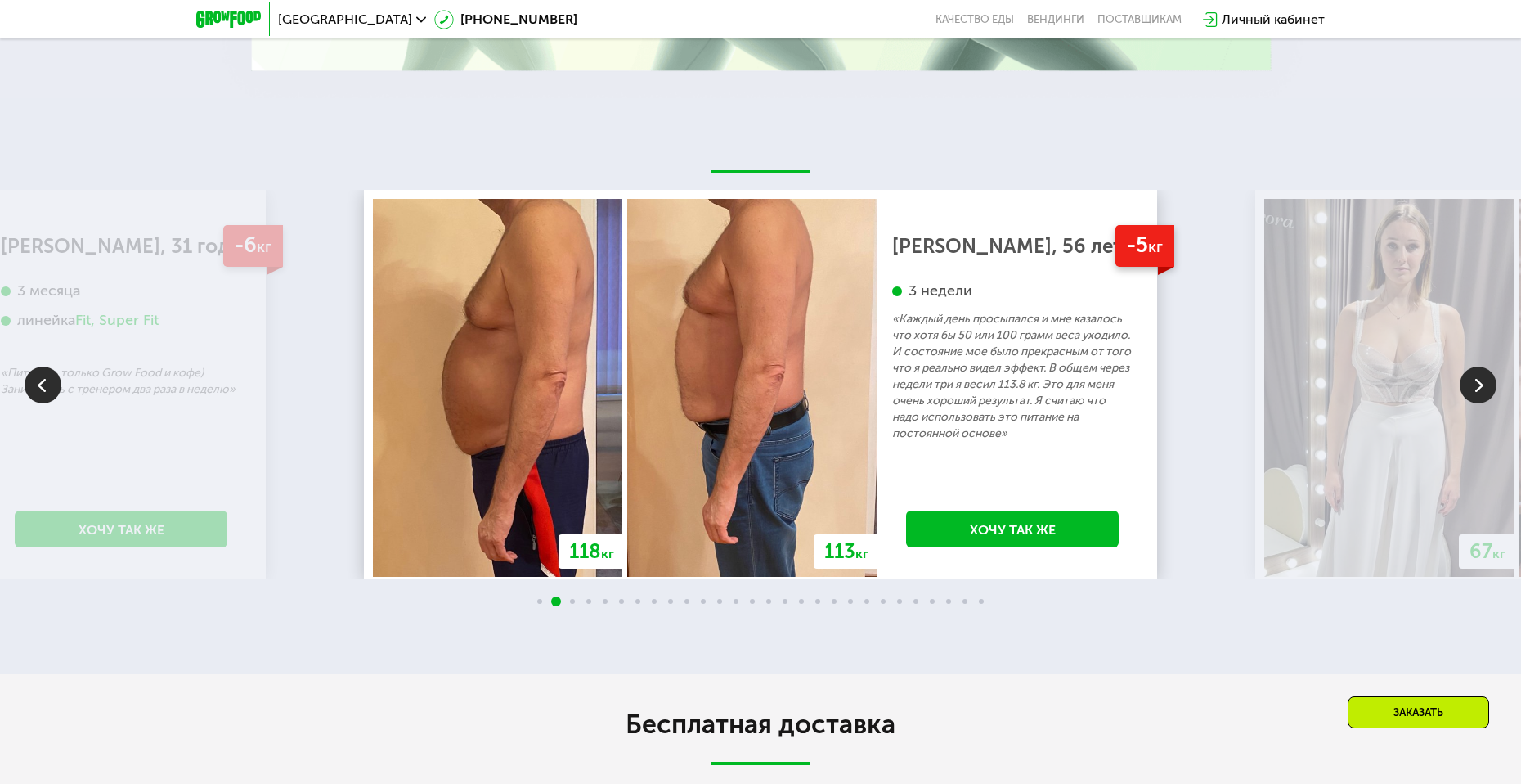
click at [1489, 366] on img at bounding box center [1478, 384] width 37 height 37
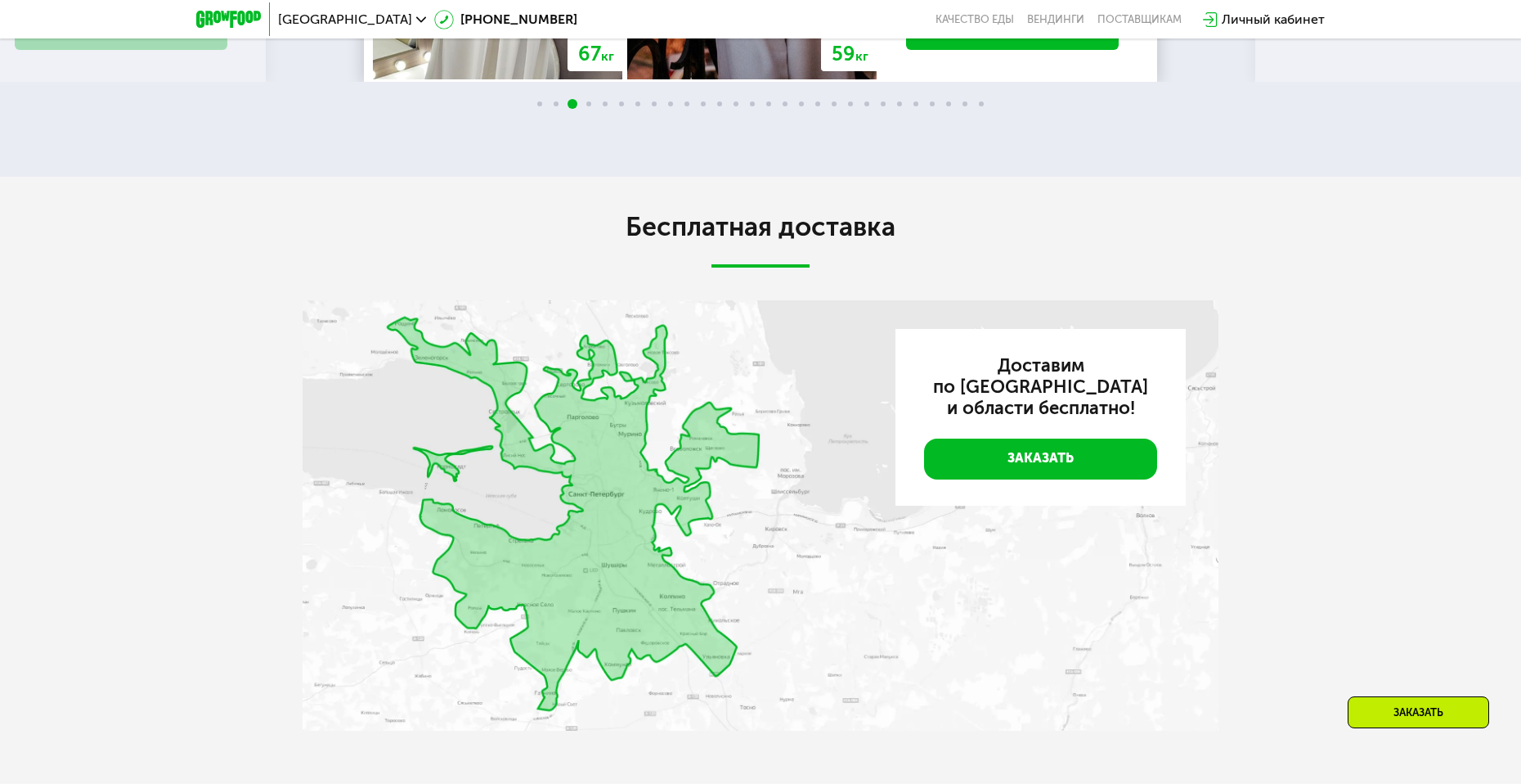
scroll to position [4259, 0]
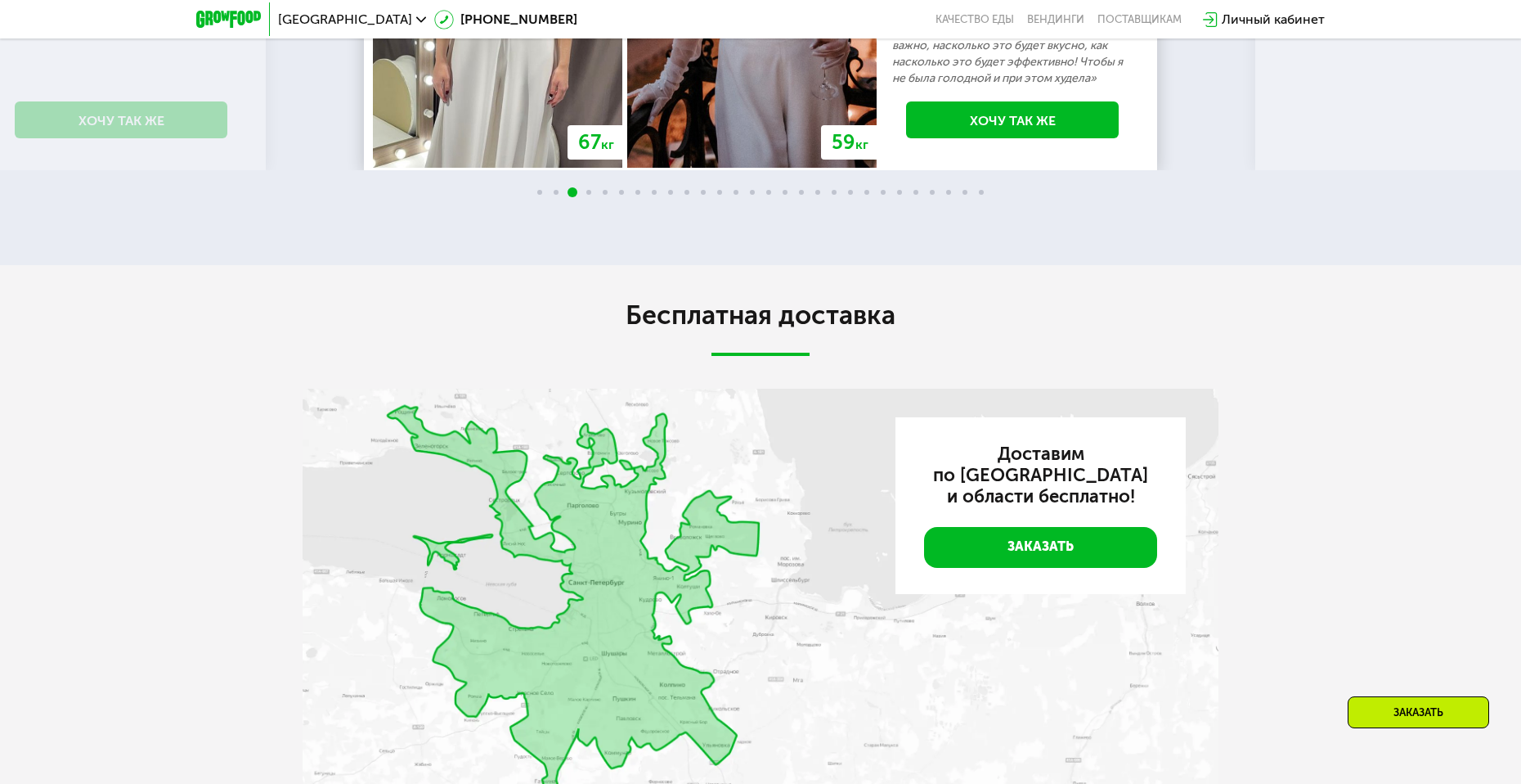
click at [712, 706] on img at bounding box center [761, 604] width 916 height 430
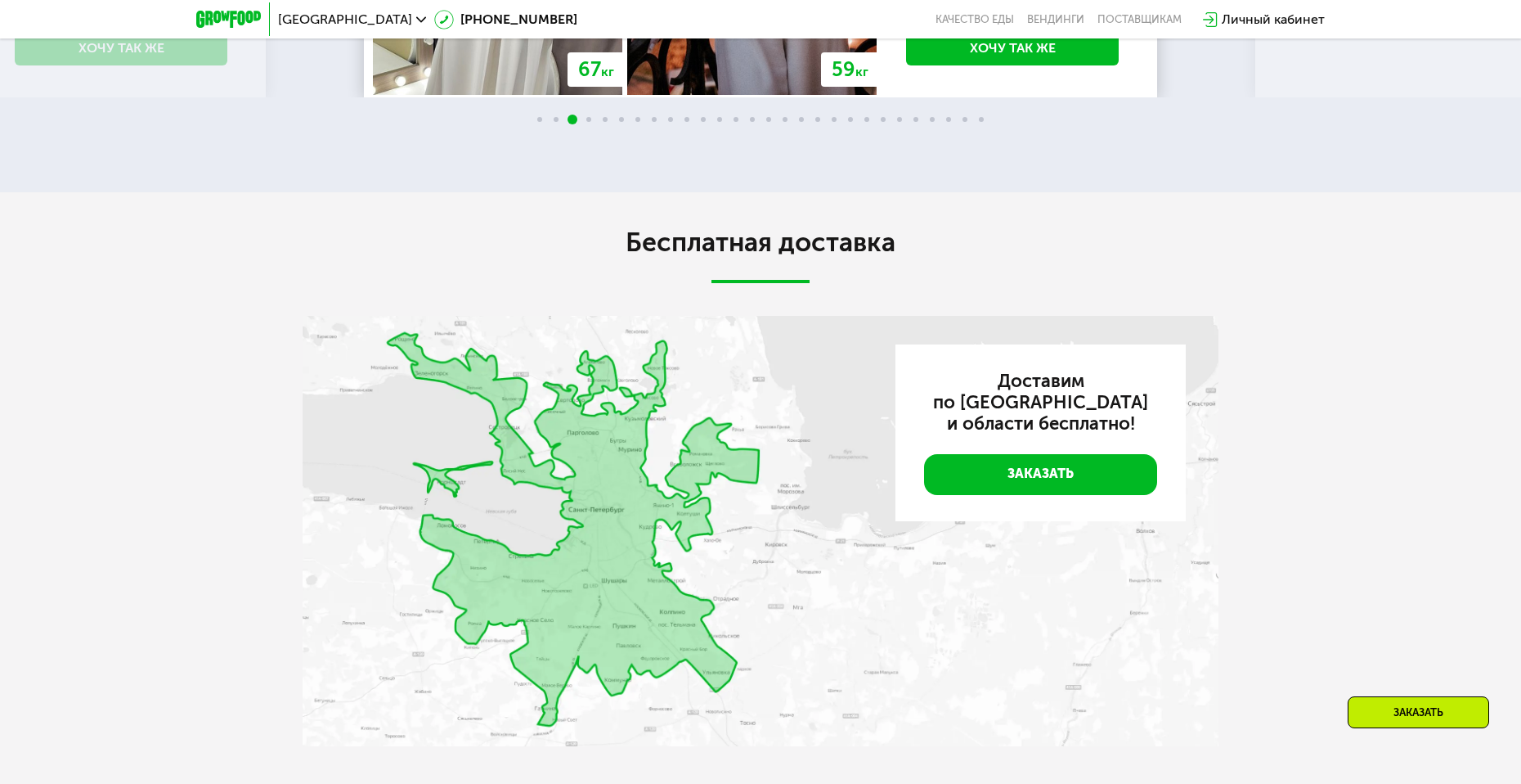
scroll to position [4586, 0]
